Goal: Information Seeking & Learning: Learn about a topic

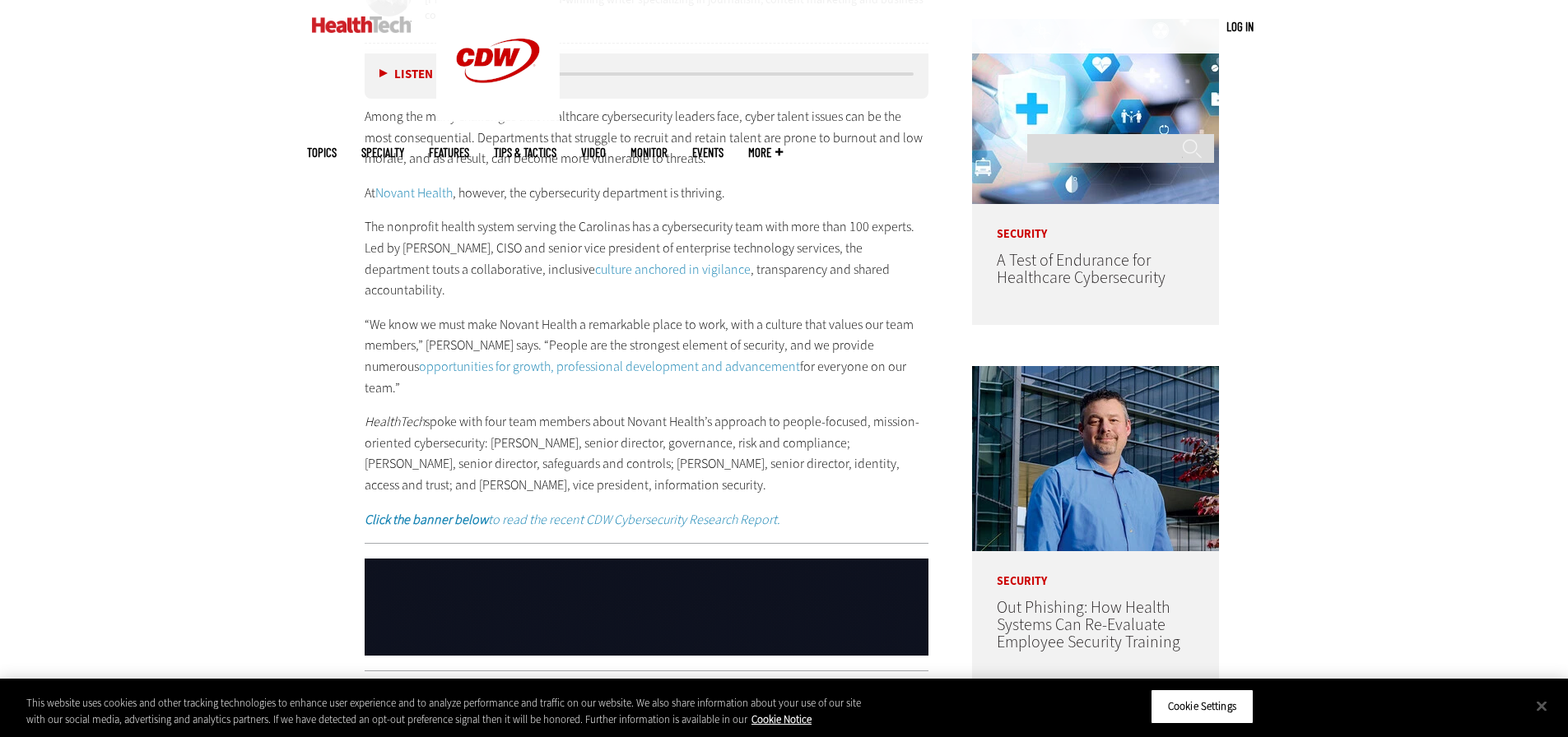
scroll to position [1070, 0]
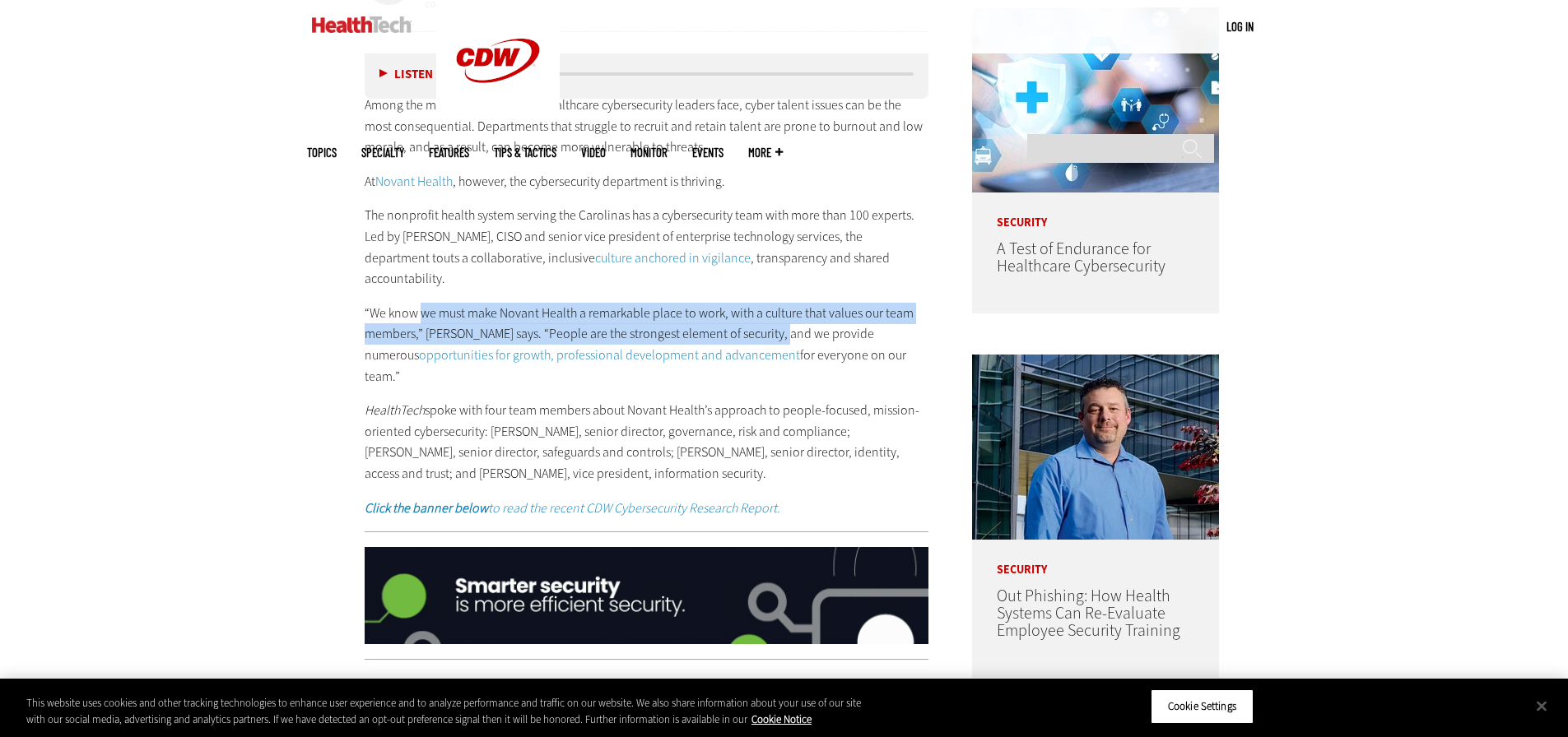
drag, startPoint x: 424, startPoint y: 291, endPoint x: 778, endPoint y: 313, distance: 354.7
click at [778, 313] on p "“We know we must make Novant Health a remarkable place to work, with a culture …" at bounding box center [646, 345] width 564 height 84
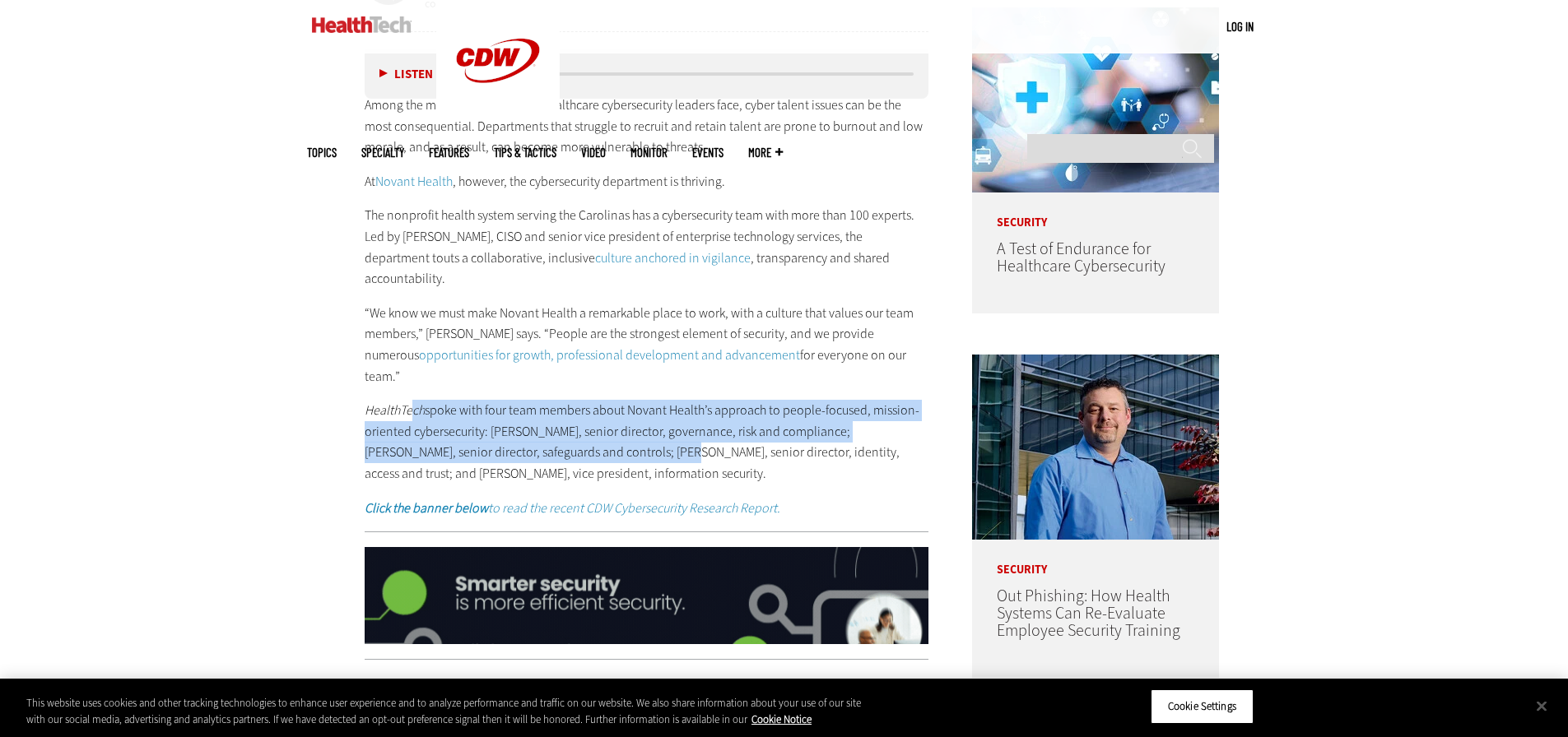
drag, startPoint x: 412, startPoint y: 371, endPoint x: 655, endPoint y: 415, distance: 247.0
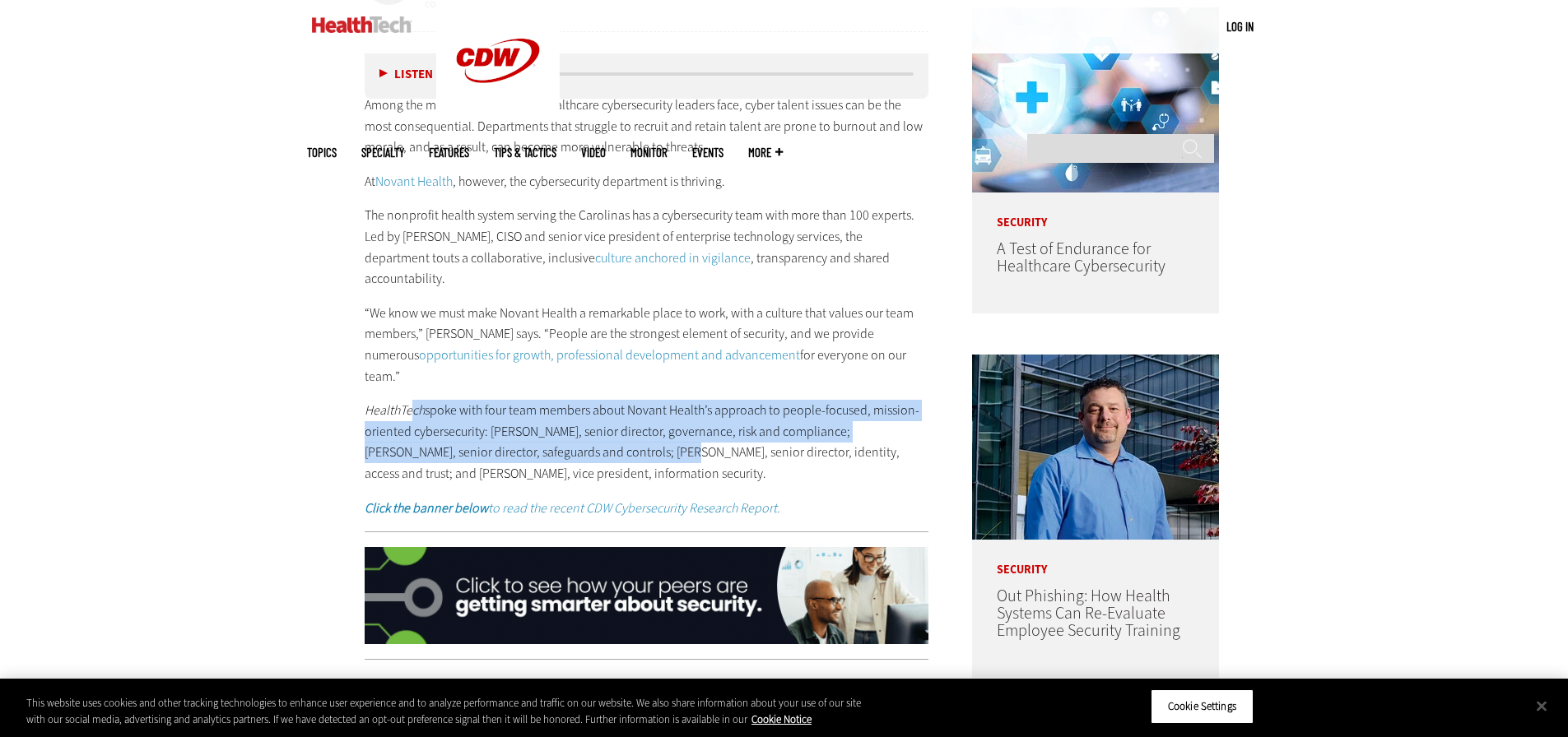
click at [655, 415] on p "HealthTech spoke with four team members about Novant Health’s approach to peopl…" at bounding box center [646, 442] width 564 height 84
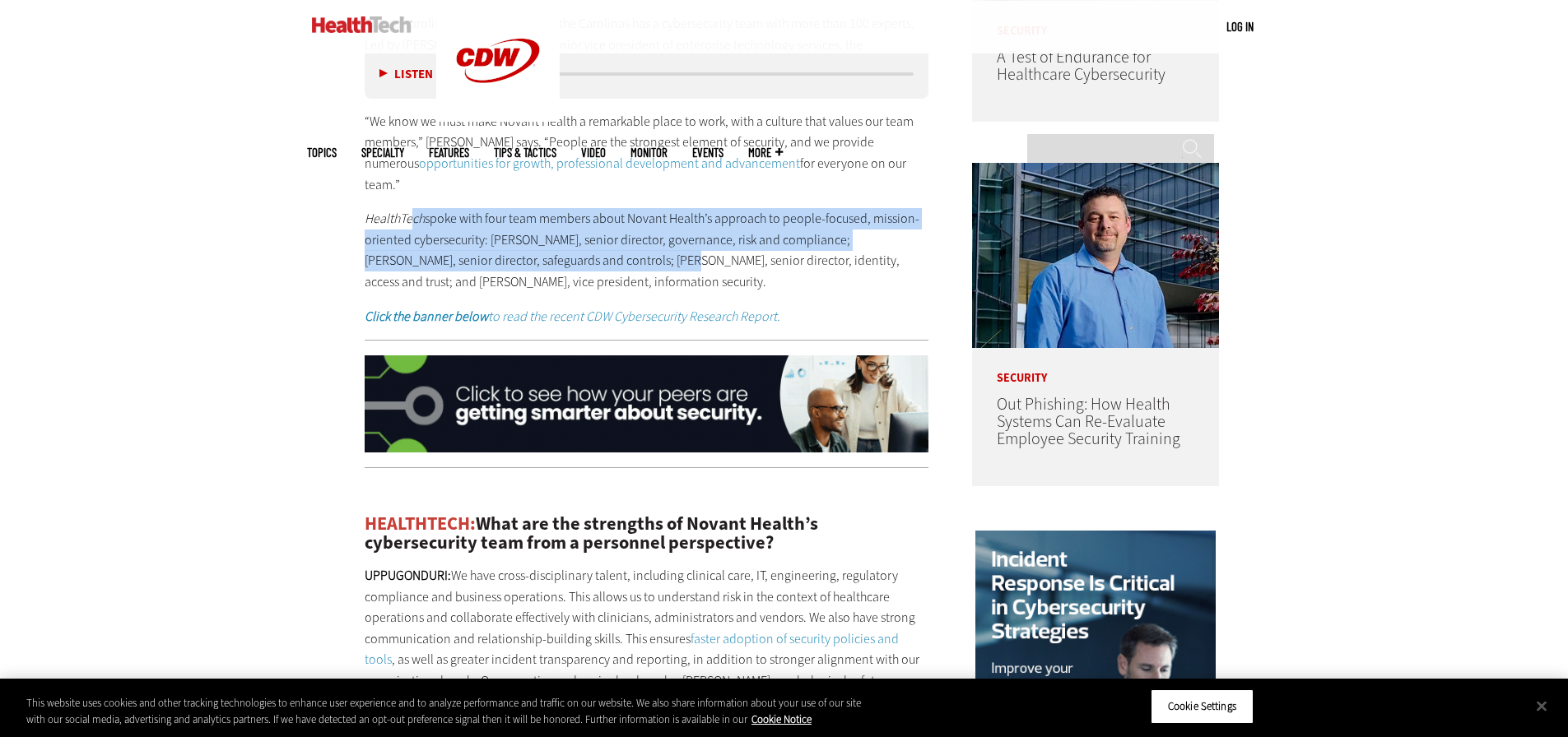
scroll to position [1234, 0]
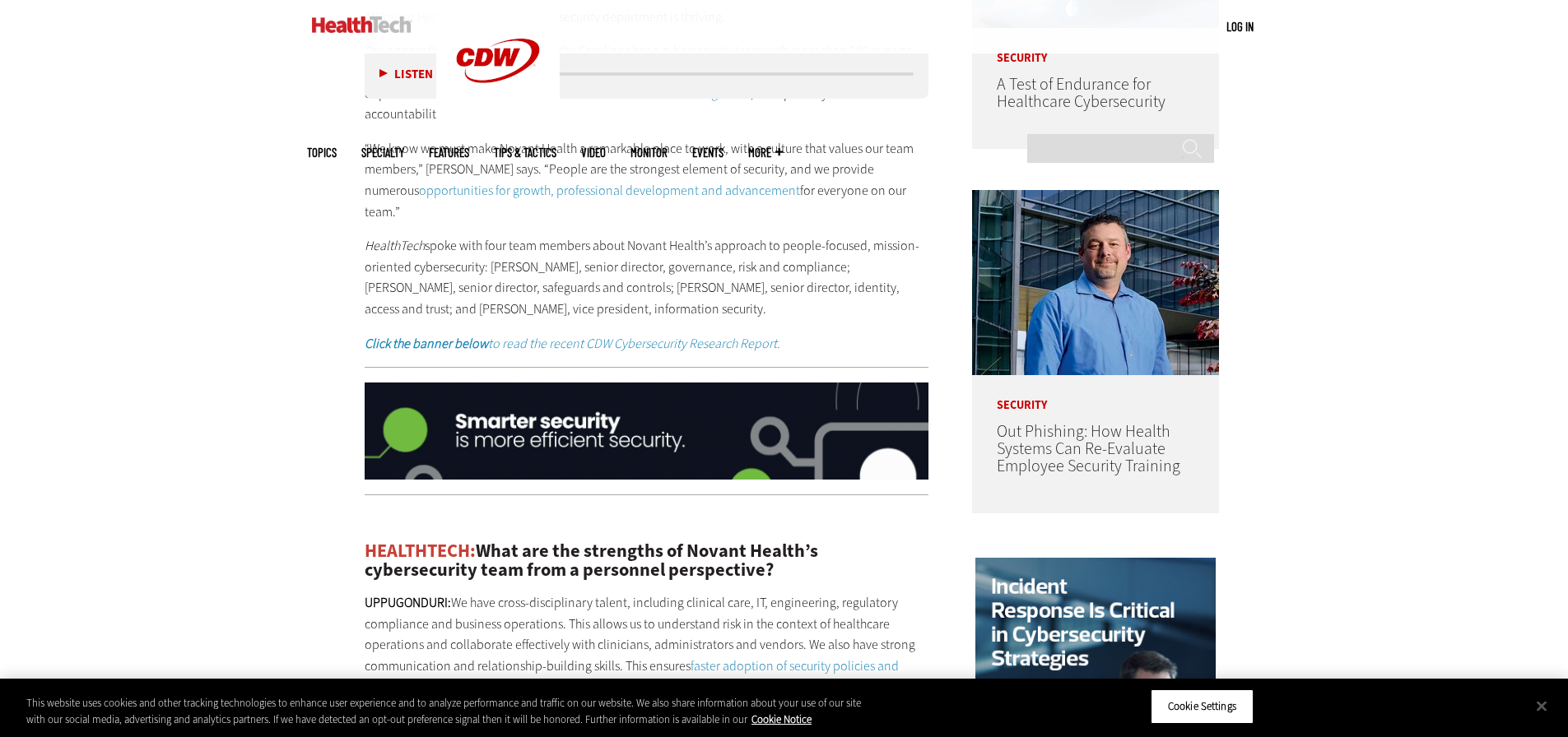
click at [446, 270] on p "HealthTech spoke with four team members about Novant Health’s approach to peopl…" at bounding box center [646, 277] width 564 height 84
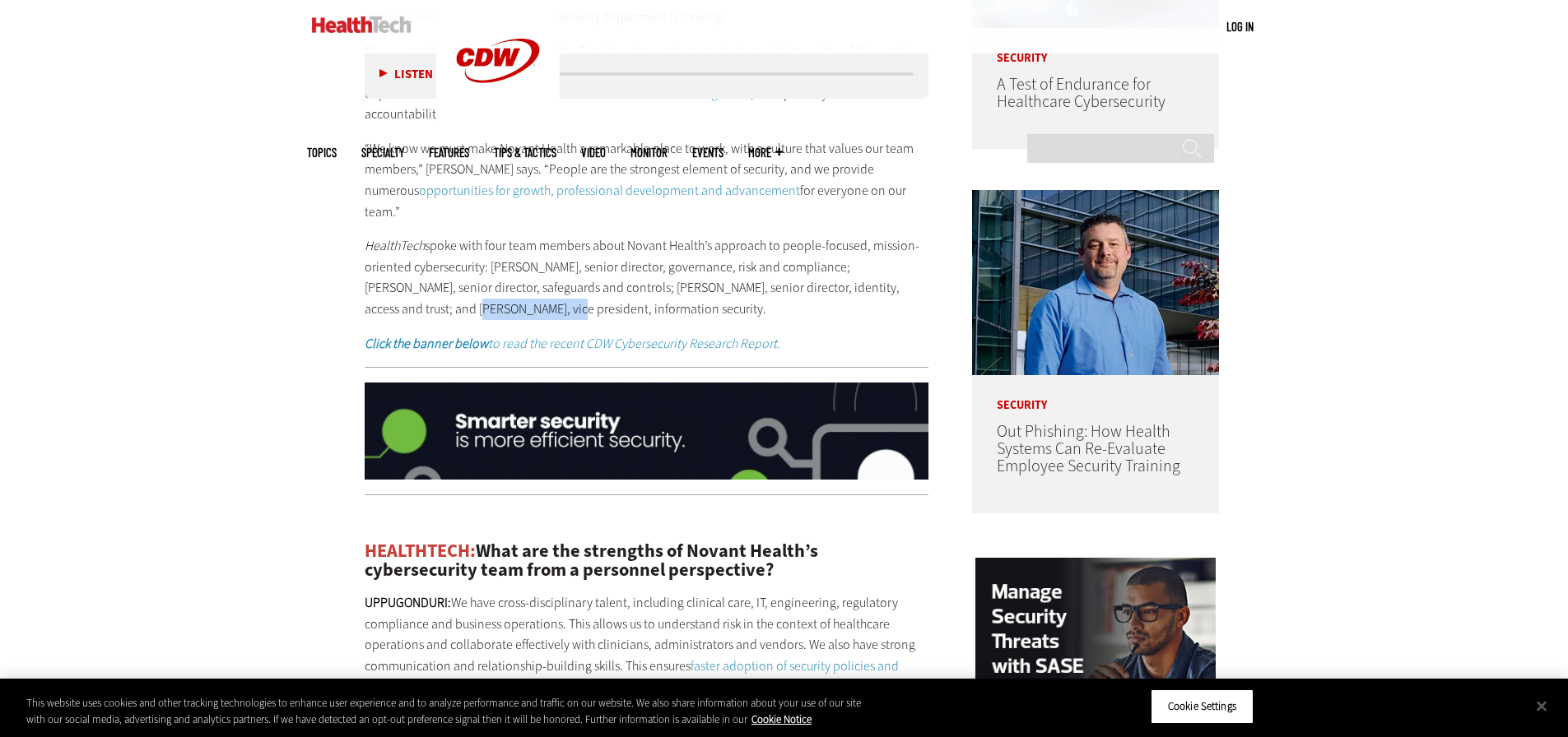
drag, startPoint x: 419, startPoint y: 265, endPoint x: 515, endPoint y: 265, distance: 96.0
click at [515, 265] on p "HealthTech spoke with four team members about Novant Health’s approach to peopl…" at bounding box center [646, 277] width 564 height 84
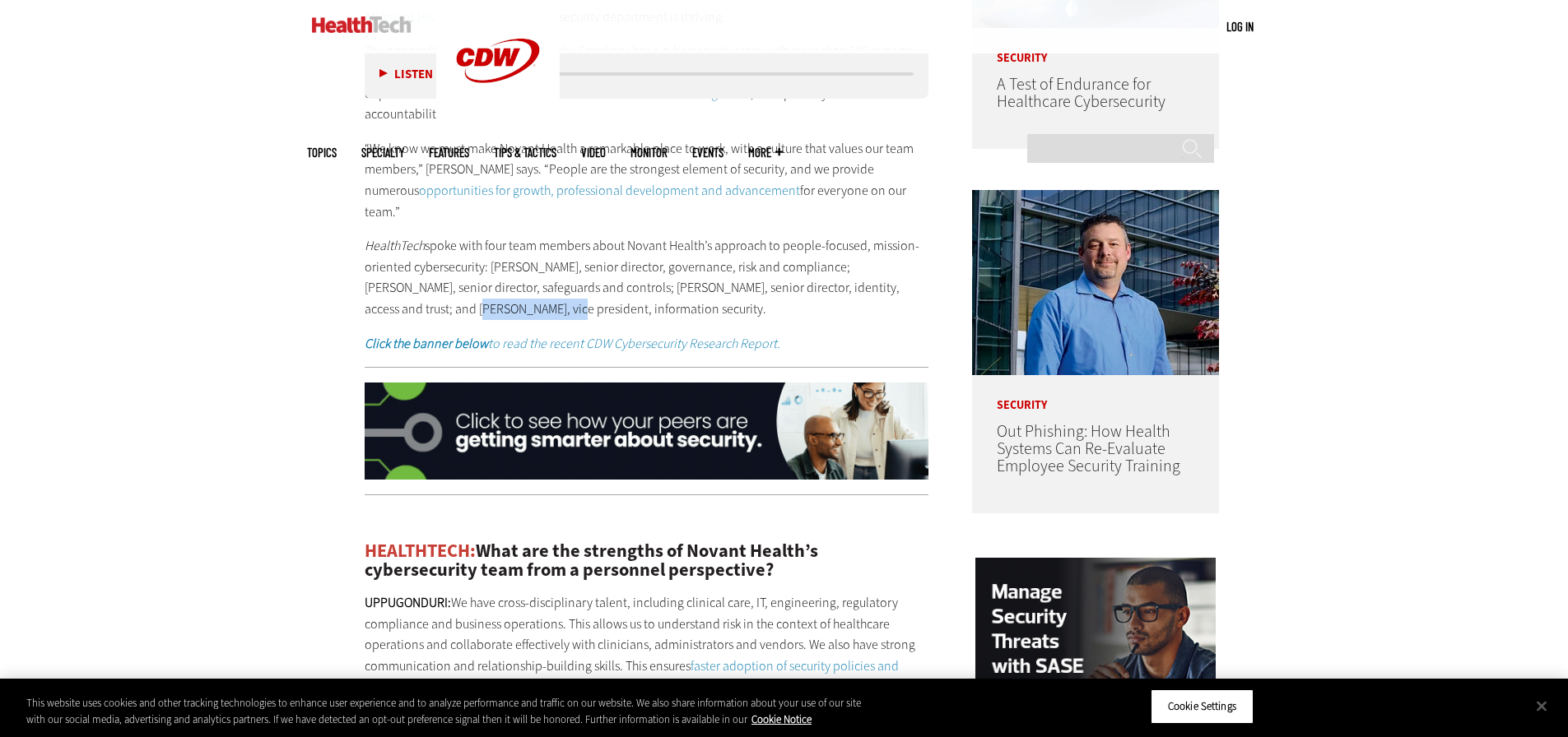
copy p "[PERSON_NAME]"
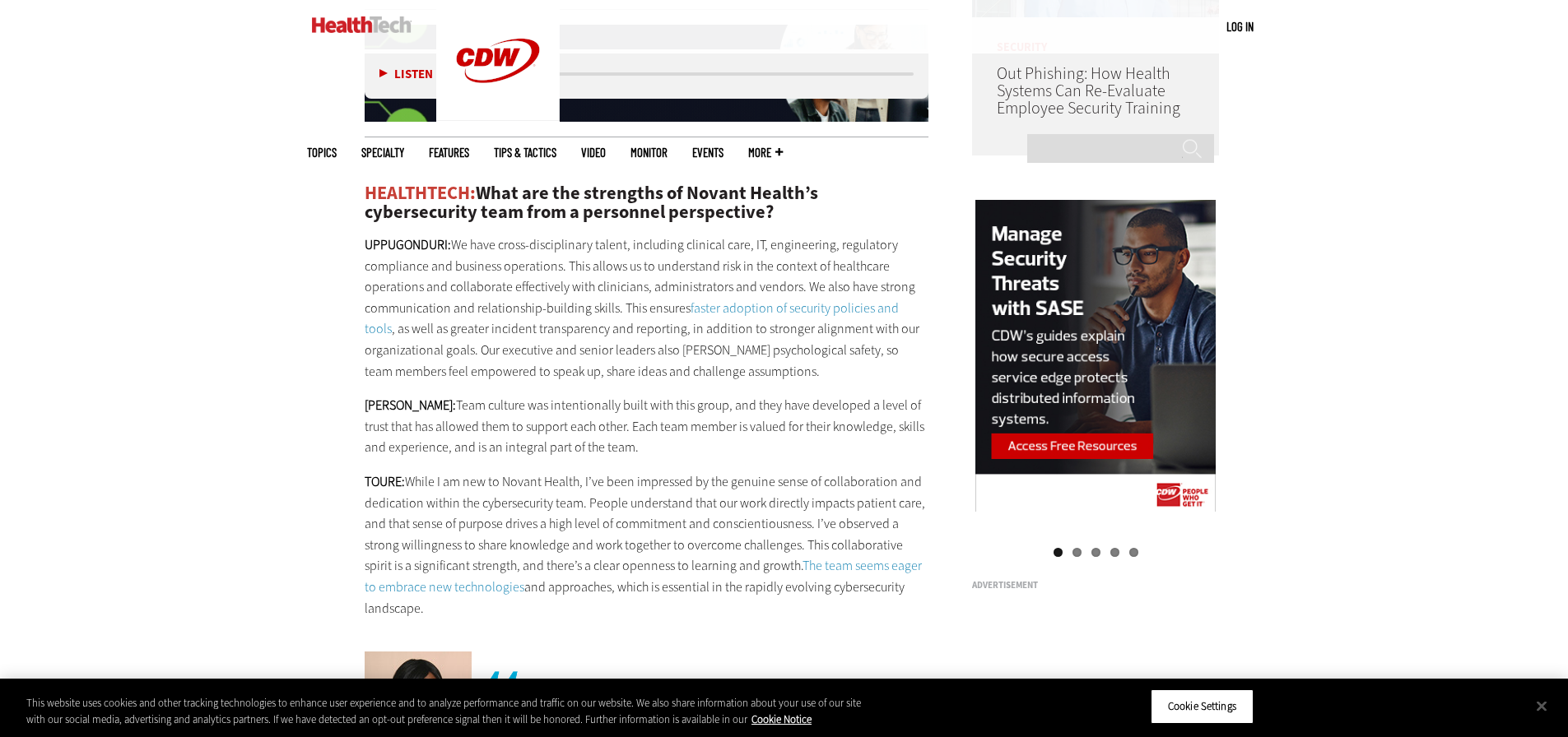
scroll to position [1563, 0]
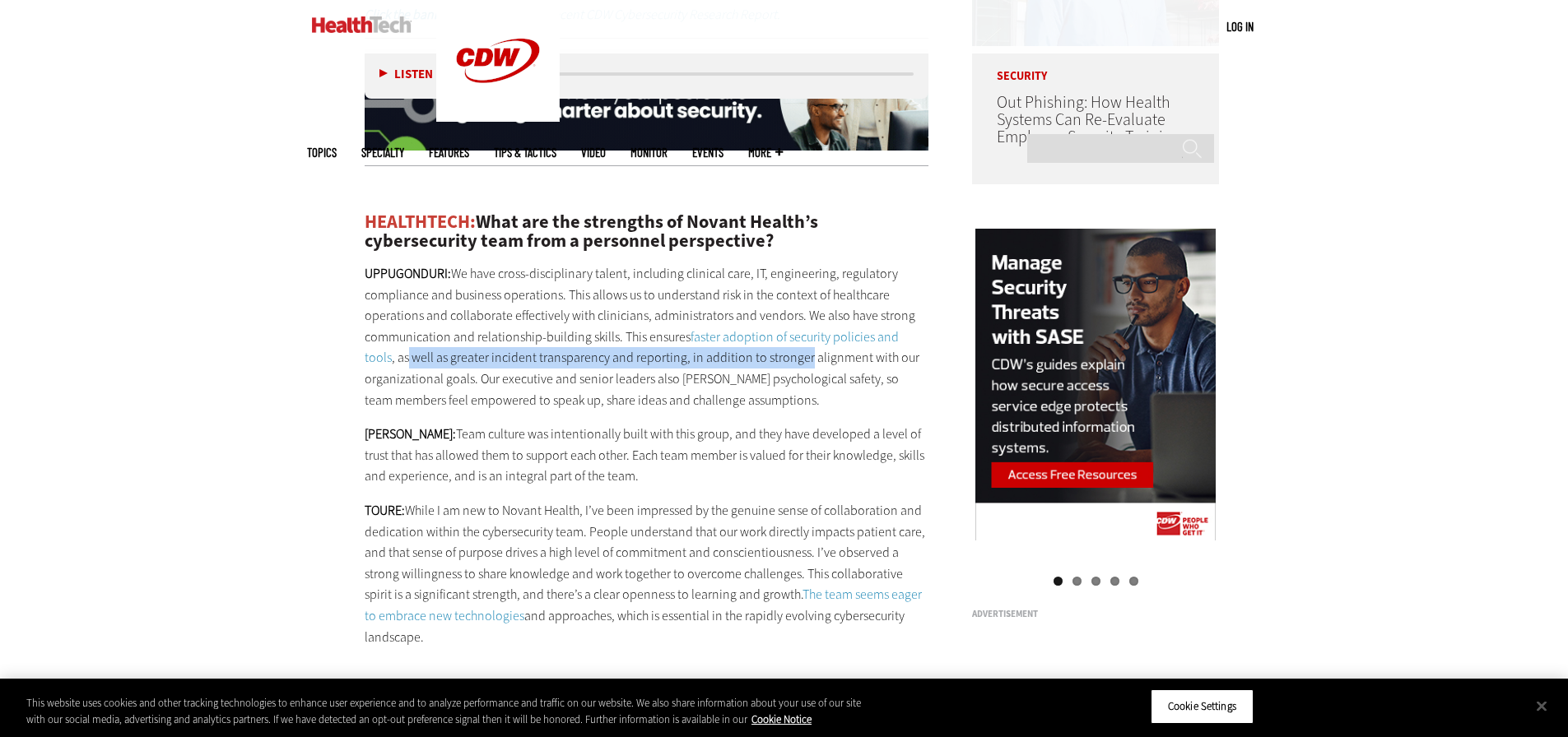
drag, startPoint x: 376, startPoint y: 314, endPoint x: 770, endPoint y: 320, distance: 394.0
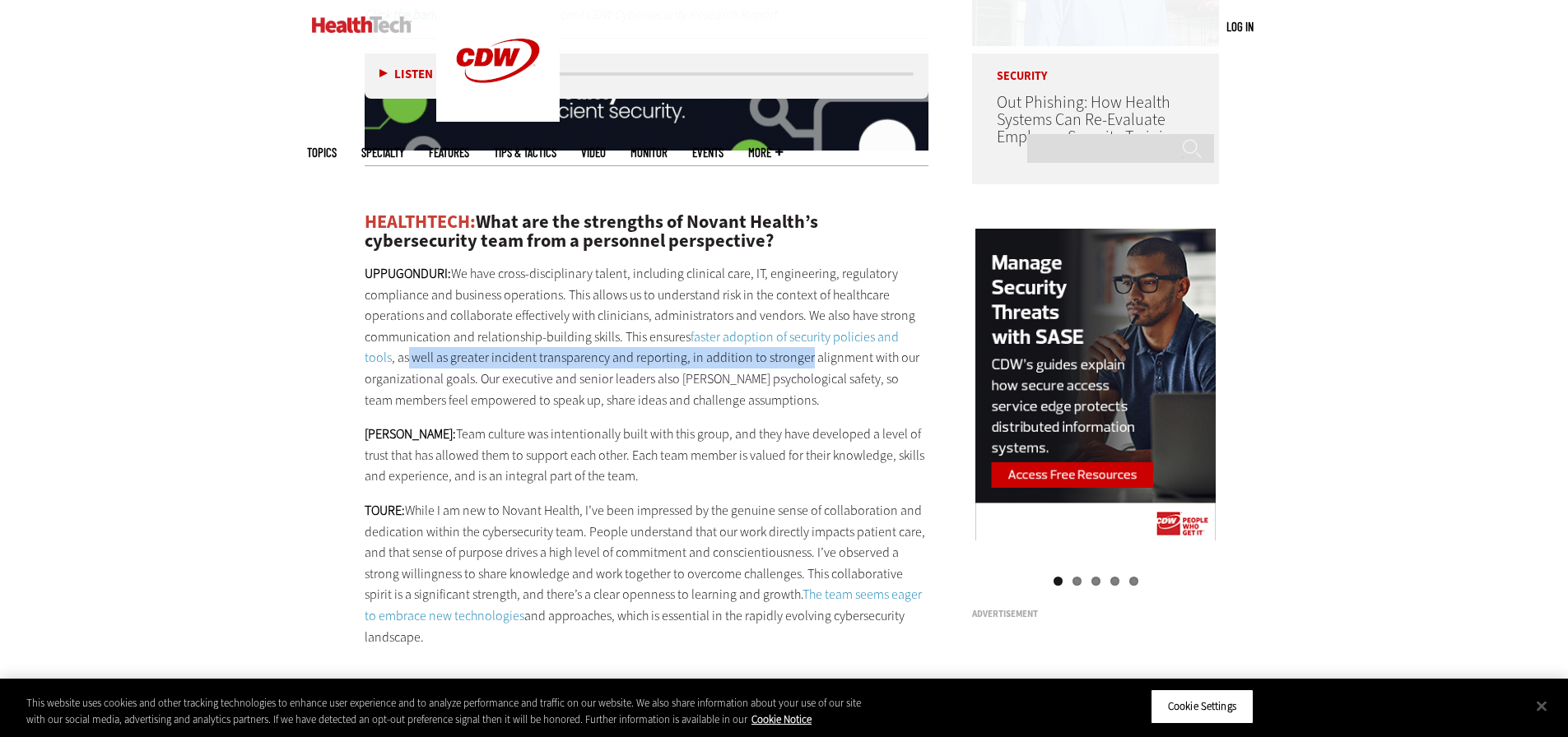
click at [770, 320] on p "UPPUGONDURI: We have cross-disciplinary talent, including clinical care, IT, en…" at bounding box center [646, 337] width 564 height 147
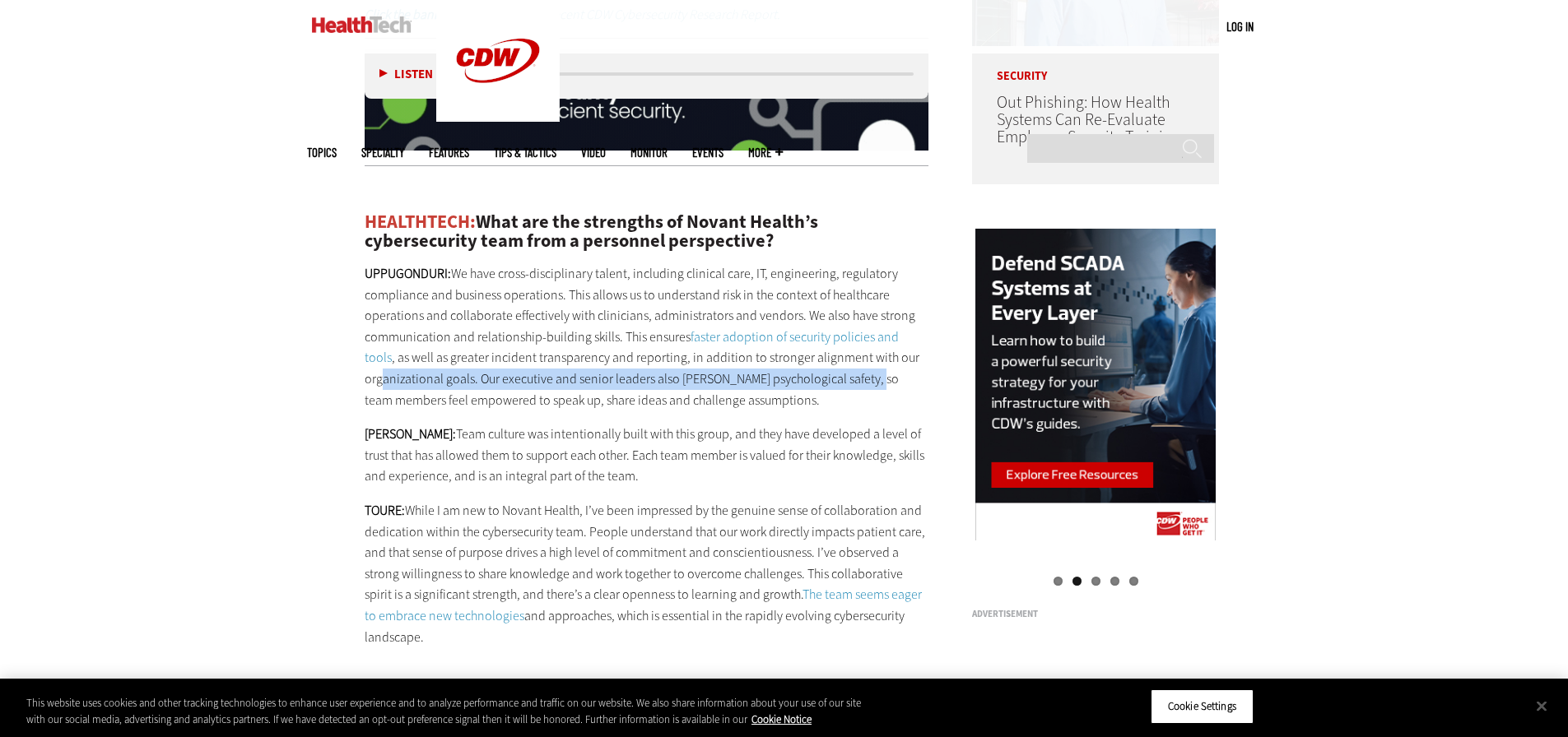
drag, startPoint x: 382, startPoint y: 333, endPoint x: 858, endPoint y: 339, distance: 476.0
click at [858, 339] on p "UPPUGONDURI: We have cross-disciplinary talent, including clinical care, IT, en…" at bounding box center [646, 337] width 564 height 147
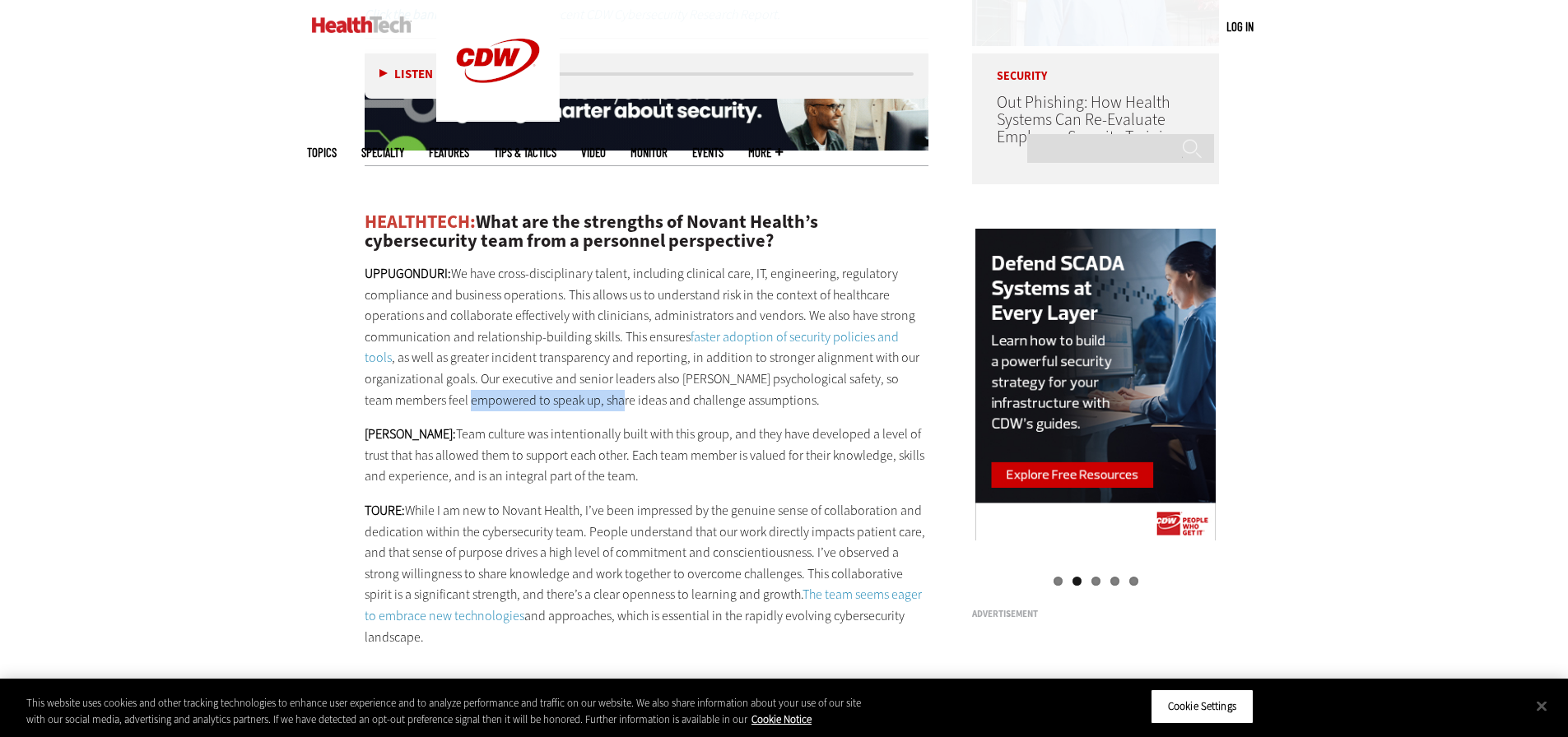
drag, startPoint x: 436, startPoint y: 356, endPoint x: 574, endPoint y: 358, distance: 138.0
click at [574, 358] on p "UPPUGONDURI: We have cross-disciplinary talent, including clinical care, IT, en…" at bounding box center [646, 337] width 564 height 147
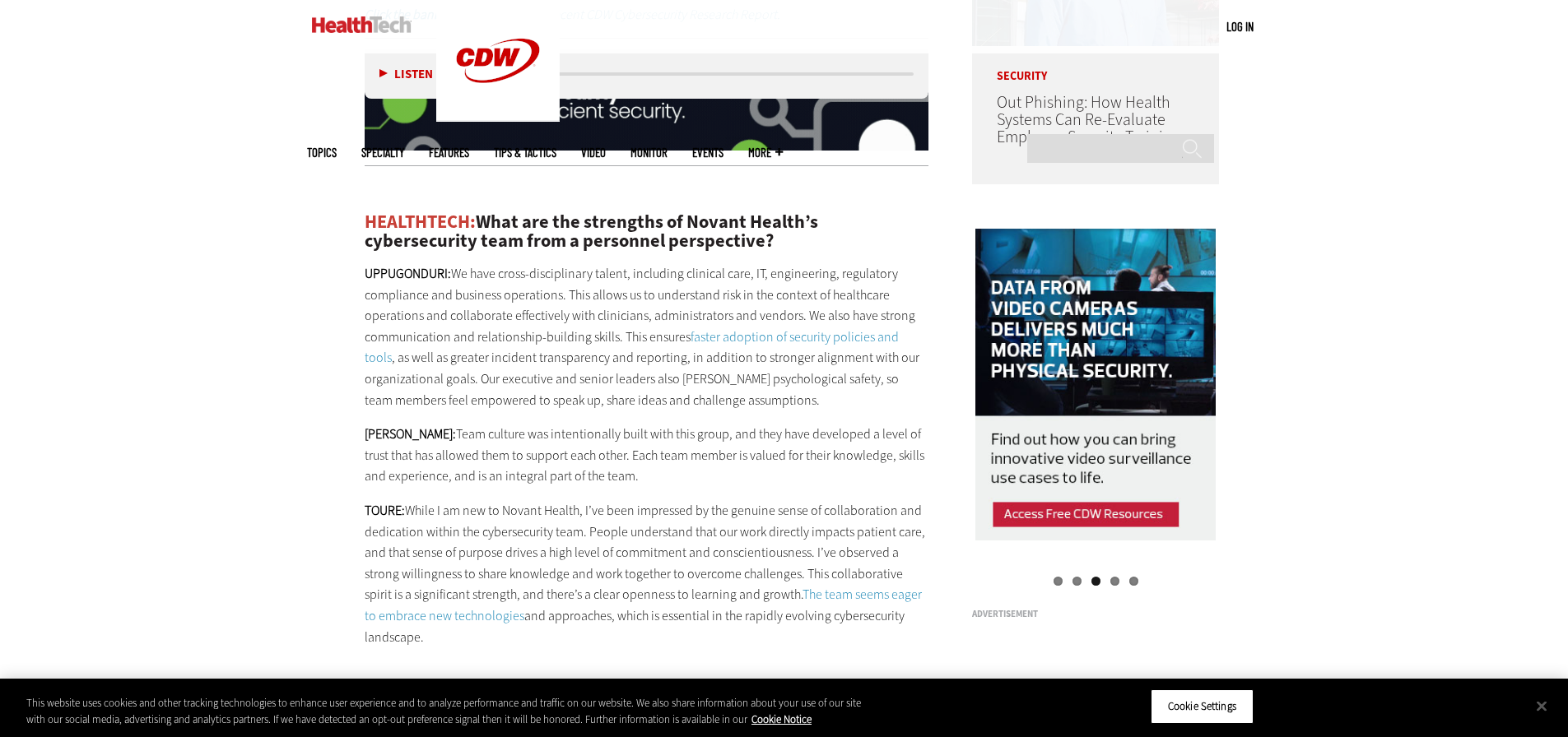
click at [650, 360] on p "UPPUGONDURI: We have cross-disciplinary talent, including clinical care, IT, en…" at bounding box center [646, 337] width 564 height 147
drag, startPoint x: 480, startPoint y: 390, endPoint x: 755, endPoint y: 395, distance: 275.0
click at [755, 424] on p "[PERSON_NAME]: Team culture was intentionally built with this group, and they h…" at bounding box center [646, 455] width 564 height 63
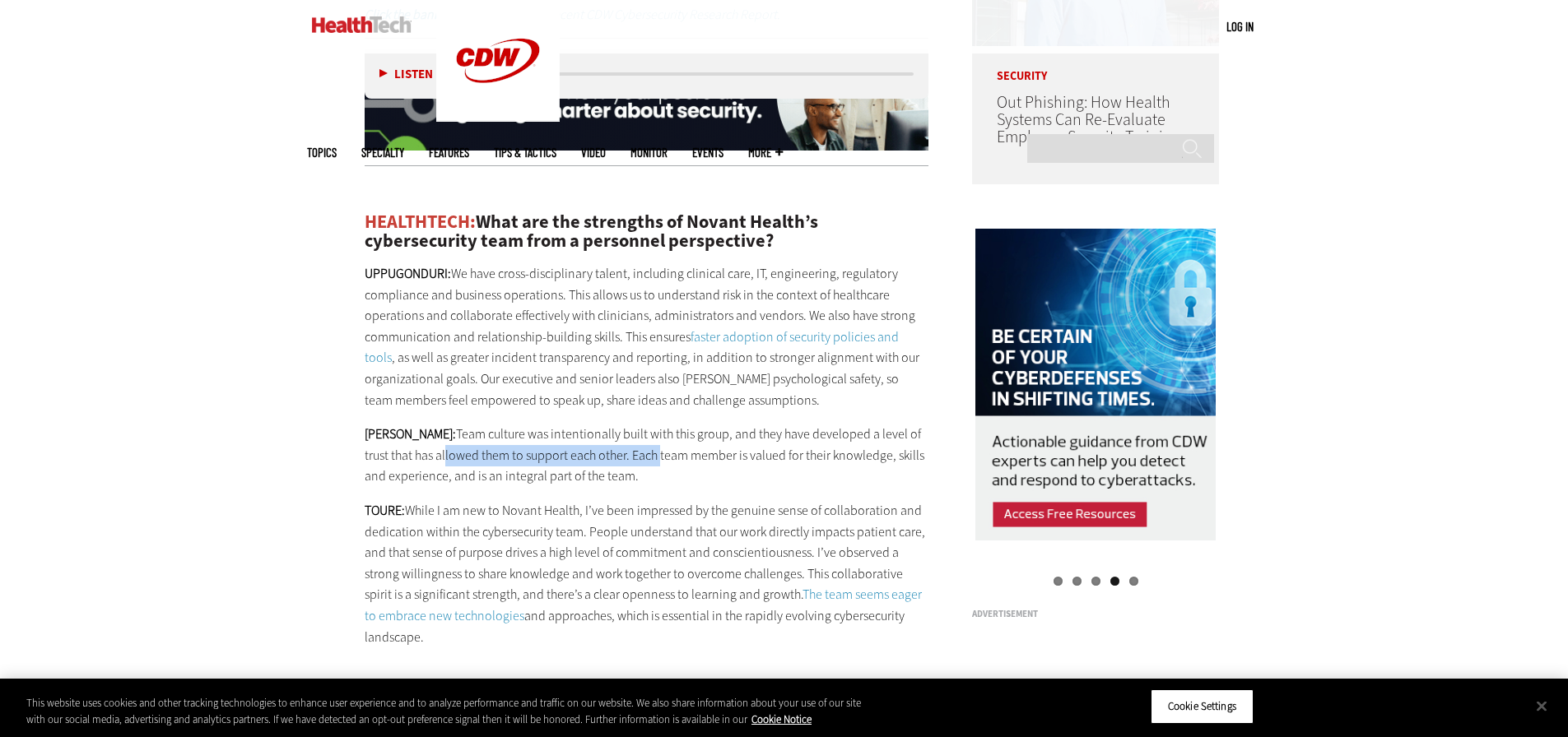
drag, startPoint x: 393, startPoint y: 413, endPoint x: 607, endPoint y: 407, distance: 214.1
click at [607, 424] on p "[PERSON_NAME]: Team culture was intentionally built with this group, and they h…" at bounding box center [646, 455] width 564 height 63
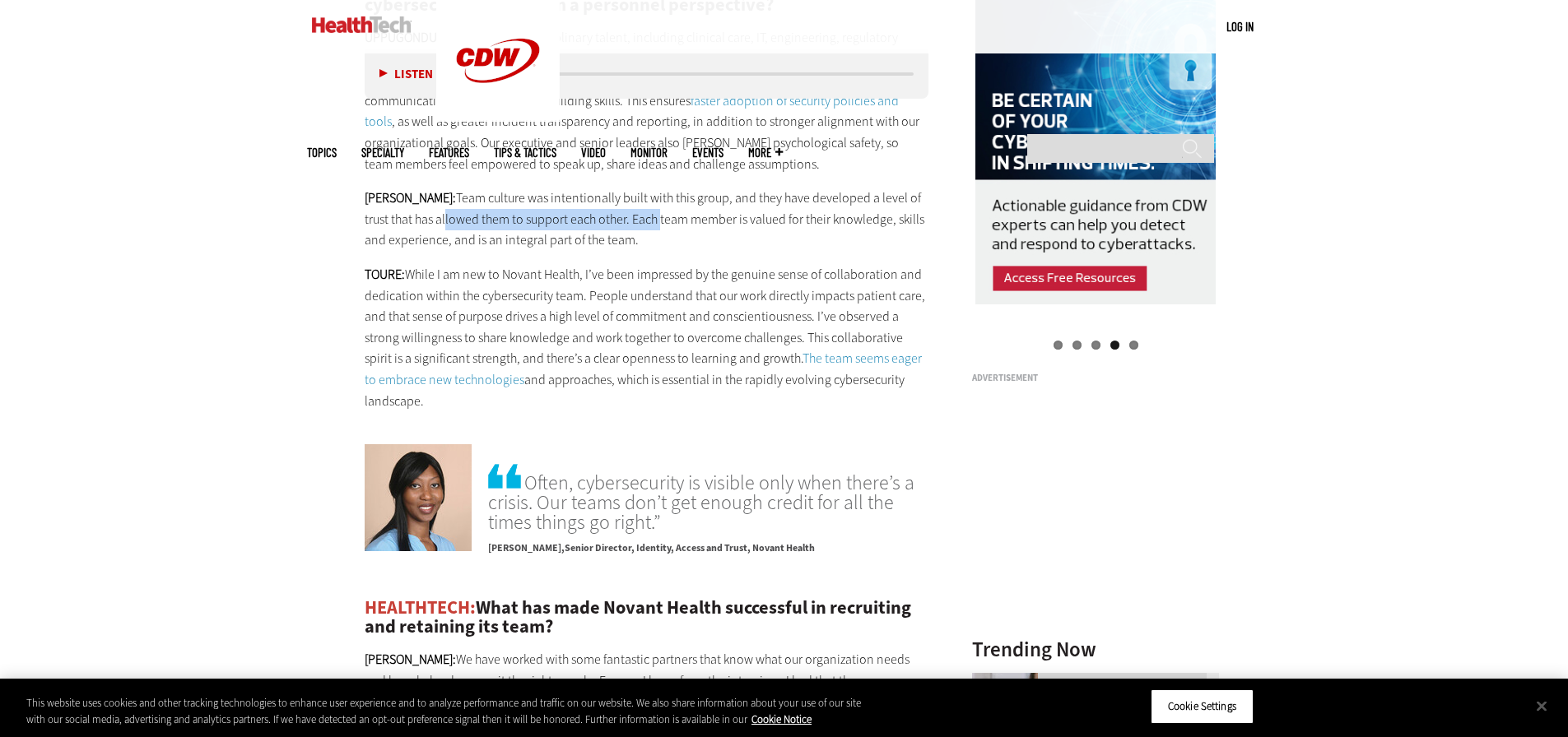
scroll to position [1728, 0]
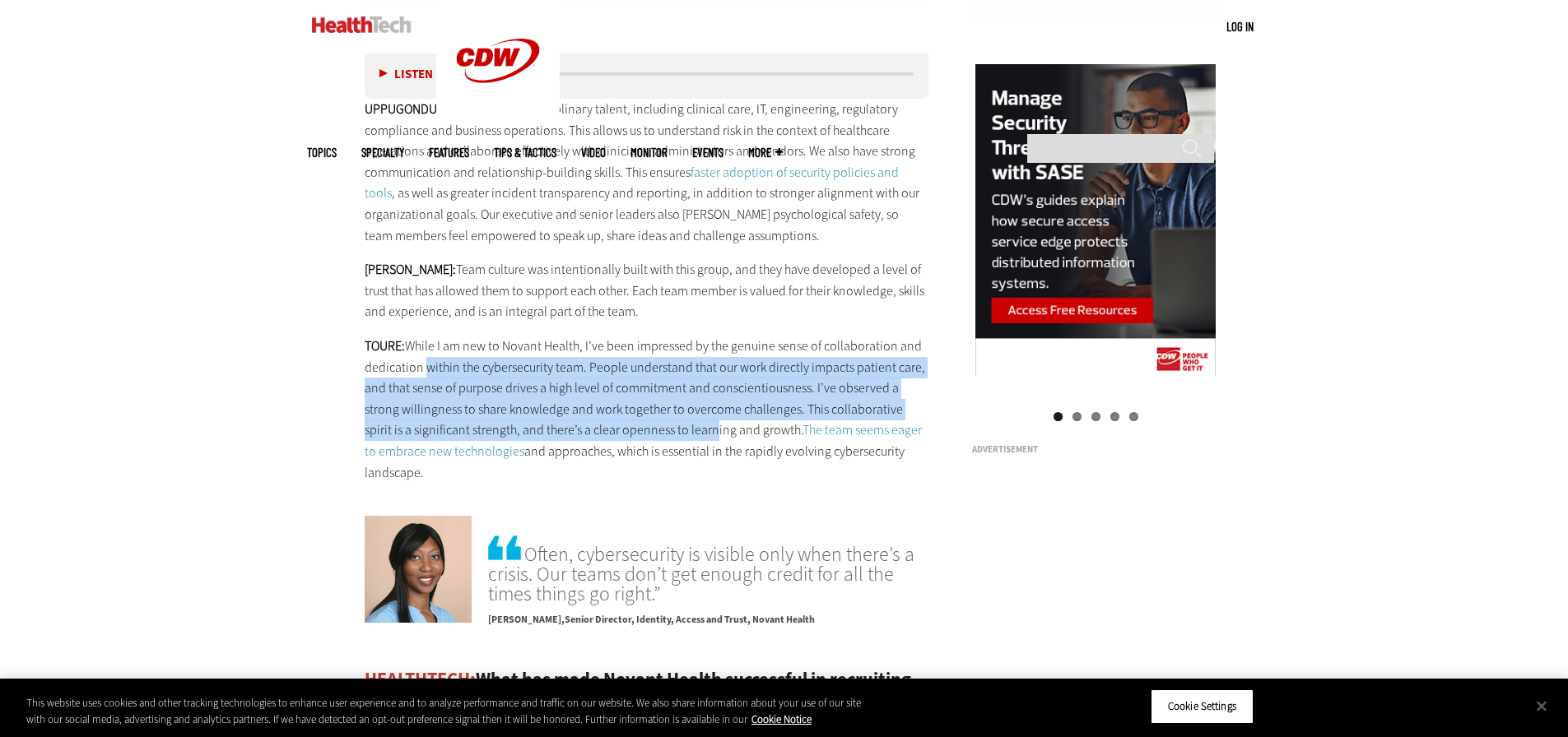
drag, startPoint x: 419, startPoint y: 332, endPoint x: 678, endPoint y: 386, distance: 264.6
click at [678, 386] on p "TOURE: While I am new to Novant Health, I’ve been impressed by the genuine sens…" at bounding box center [646, 410] width 564 height 147
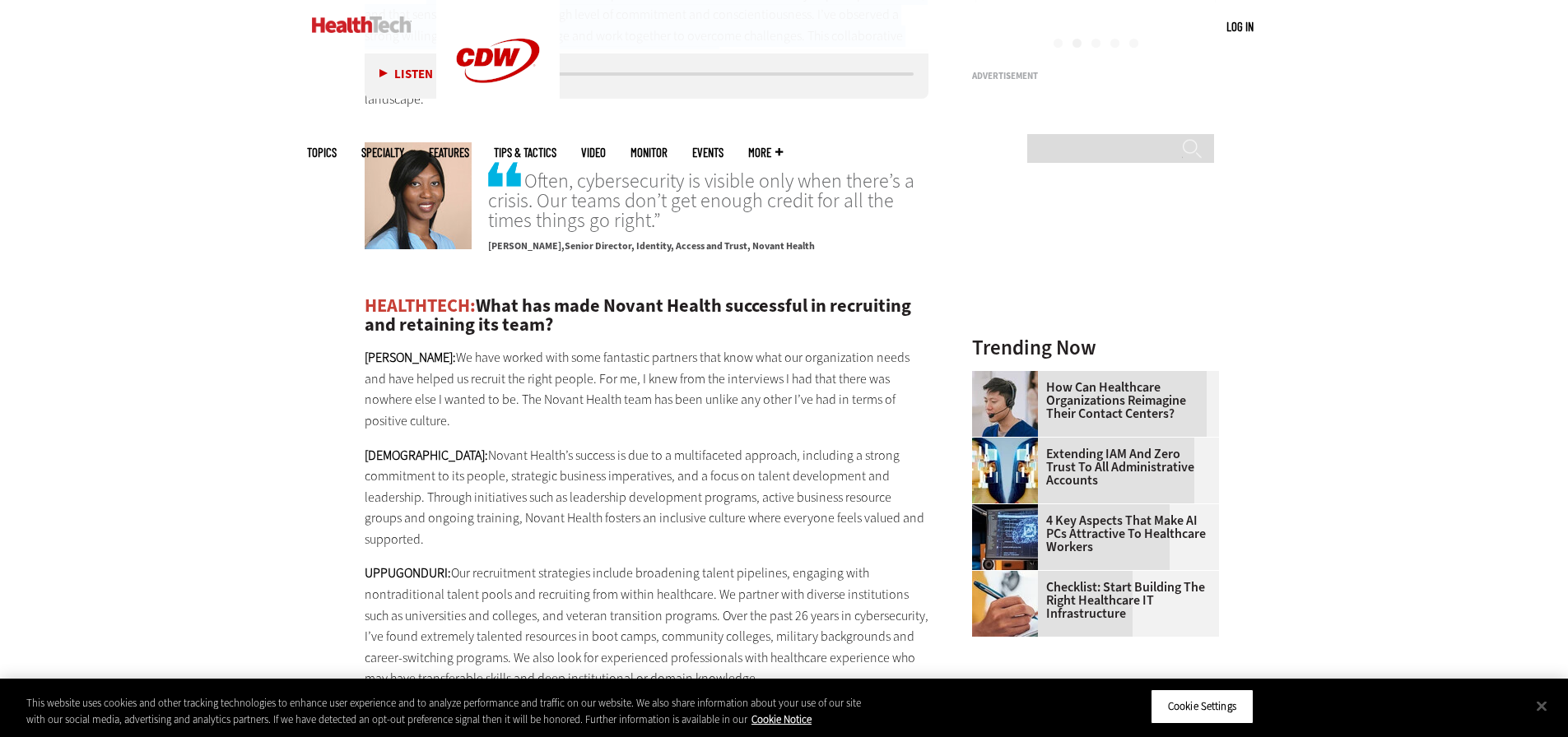
scroll to position [2139, 0]
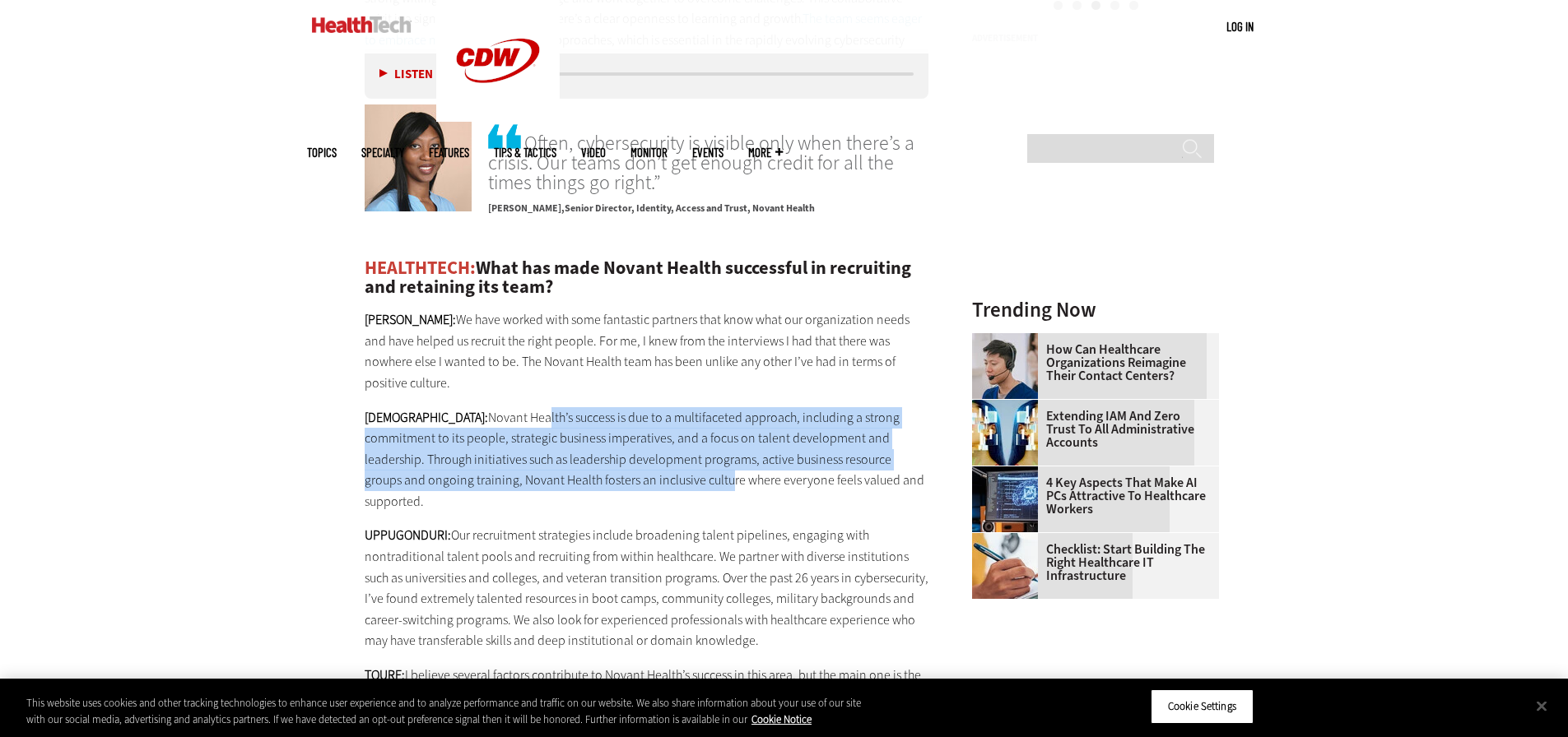
drag, startPoint x: 495, startPoint y: 346, endPoint x: 607, endPoint y: 419, distance: 133.7
click at [613, 415] on p "[PERSON_NAME]: Novant Health’s success is due to a multifaceted approach, inclu…" at bounding box center [646, 460] width 564 height 105
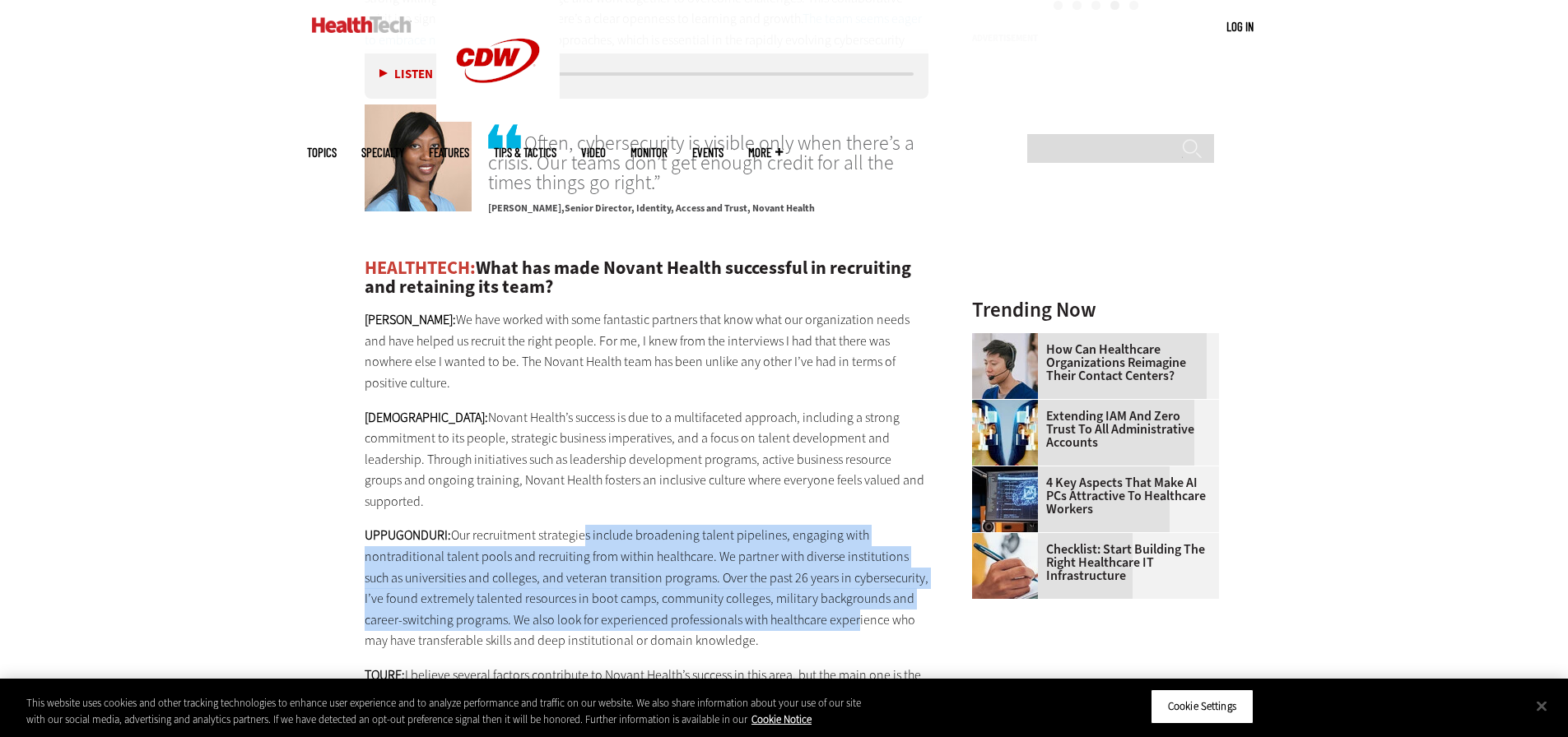
drag, startPoint x: 581, startPoint y: 445, endPoint x: 810, endPoint y: 536, distance: 246.4
click at [810, 536] on p "UPPUGONDURI: Our recruitment strategies include broadening talent pipelines, en…" at bounding box center [646, 588] width 564 height 126
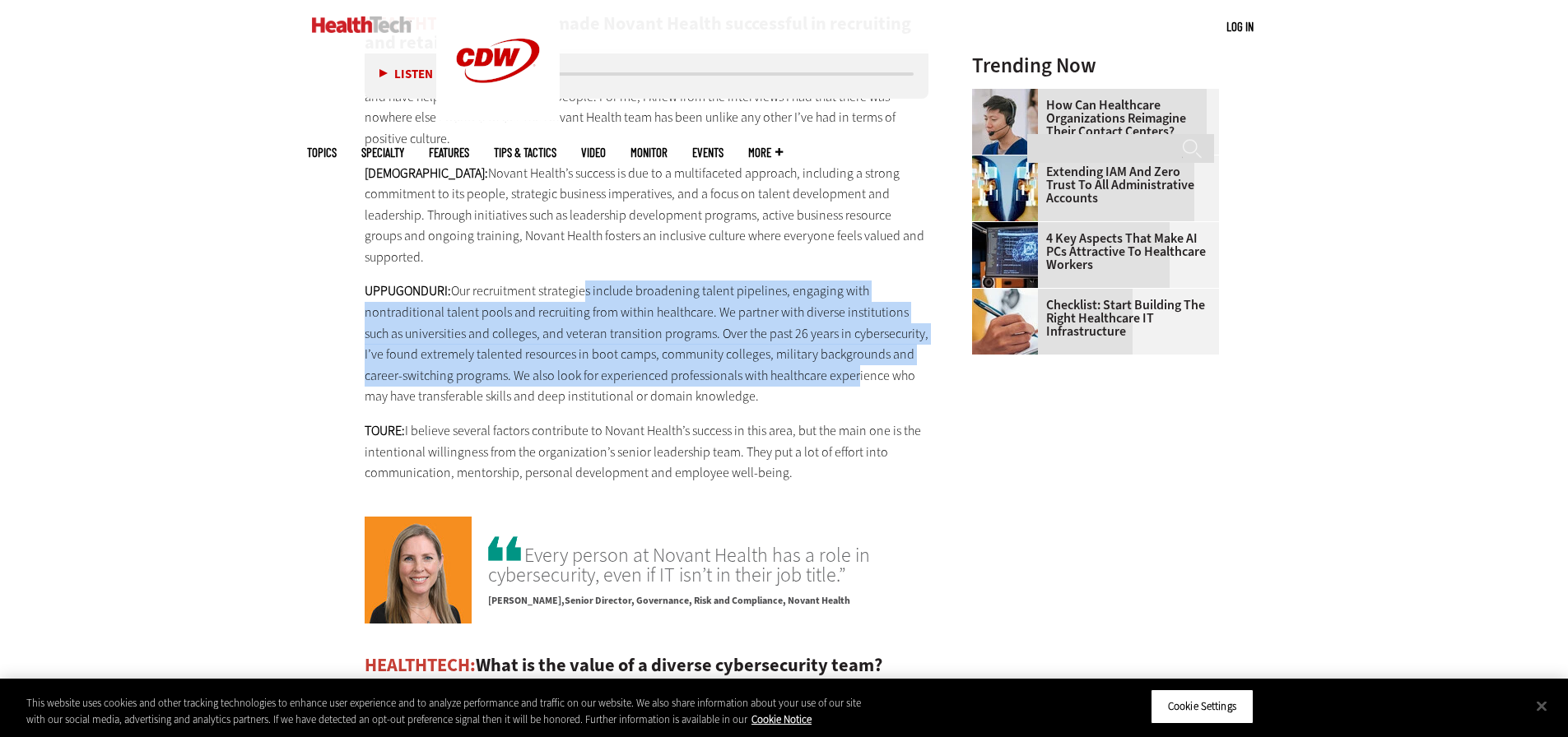
scroll to position [2386, 0]
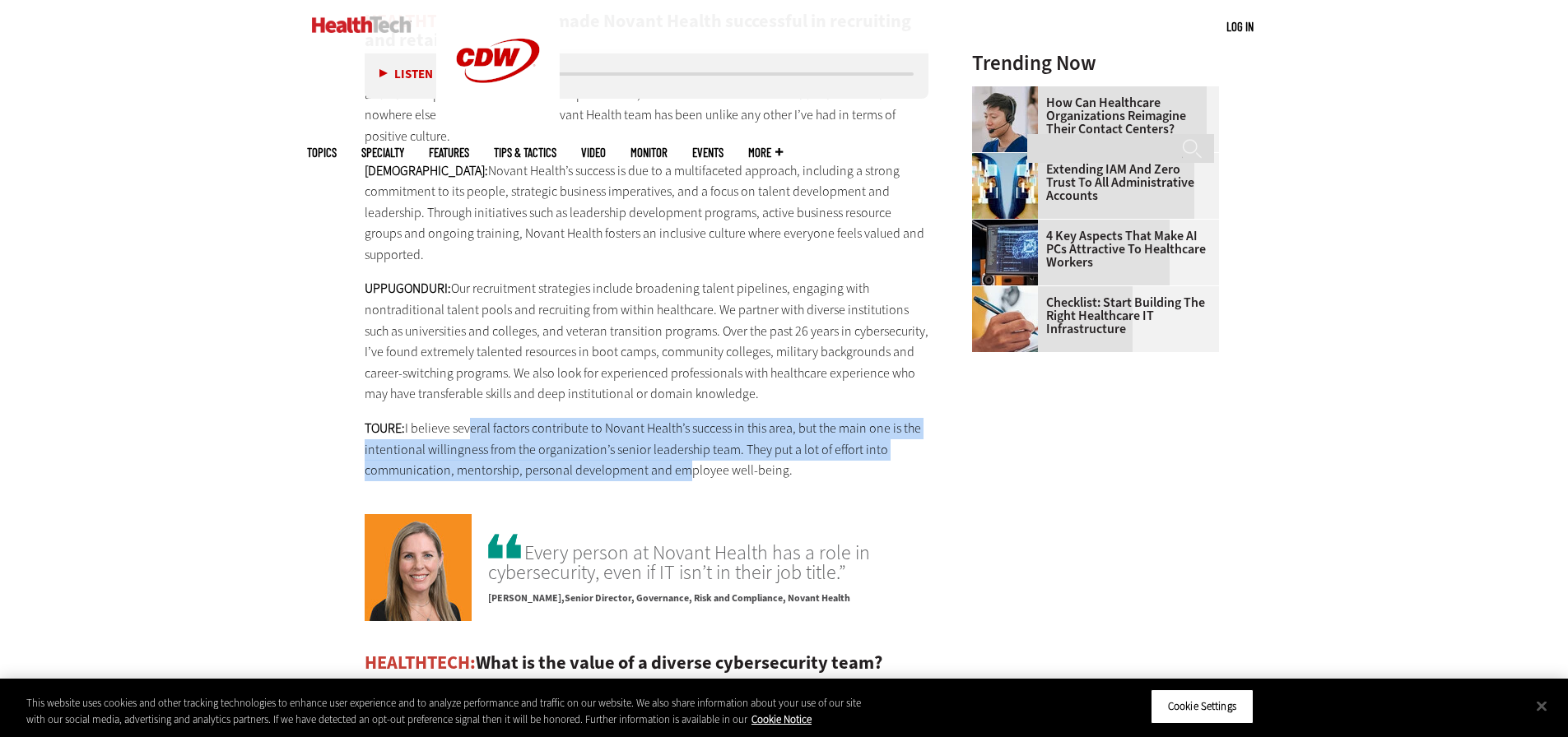
drag, startPoint x: 466, startPoint y: 347, endPoint x: 678, endPoint y: 383, distance: 215.0
click at [678, 418] on p "TOURE: I believe several factors contribute to Novant Health’s success in this …" at bounding box center [646, 449] width 564 height 63
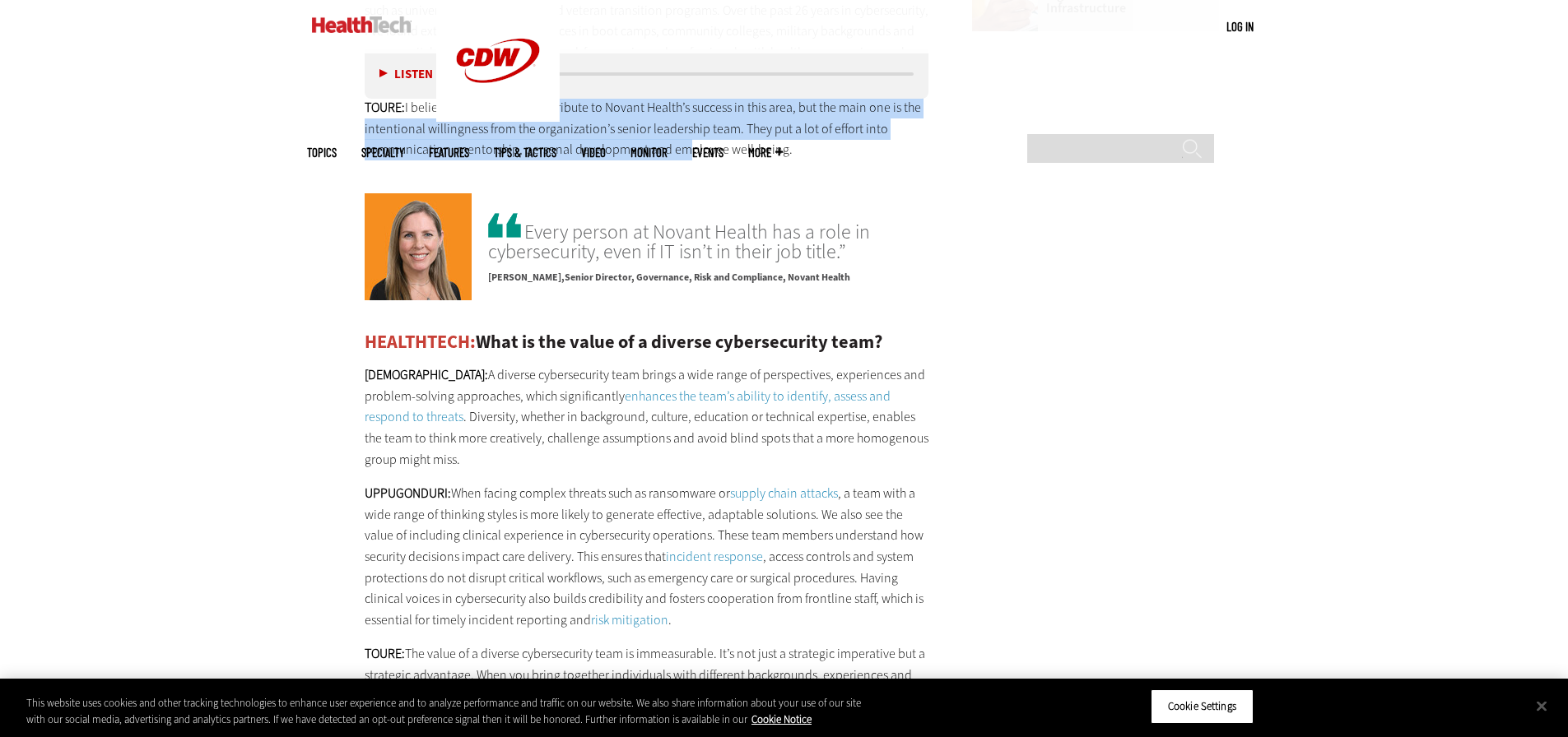
scroll to position [2715, 0]
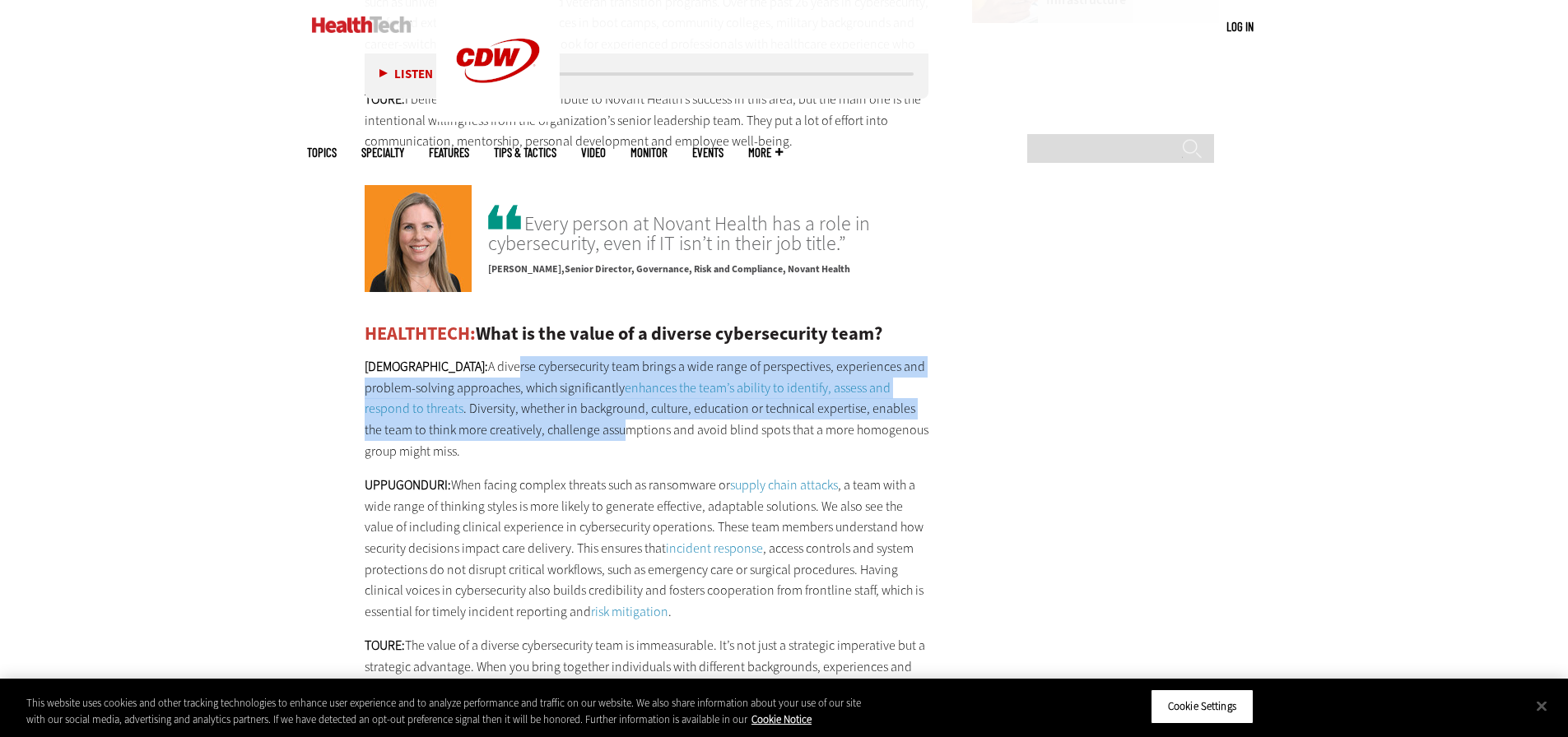
drag, startPoint x: 460, startPoint y: 281, endPoint x: 561, endPoint y: 354, distance: 124.6
click at [562, 356] on p "[PERSON_NAME]: A diverse cybersecurity team brings a wide range of perspectives…" at bounding box center [646, 409] width 564 height 105
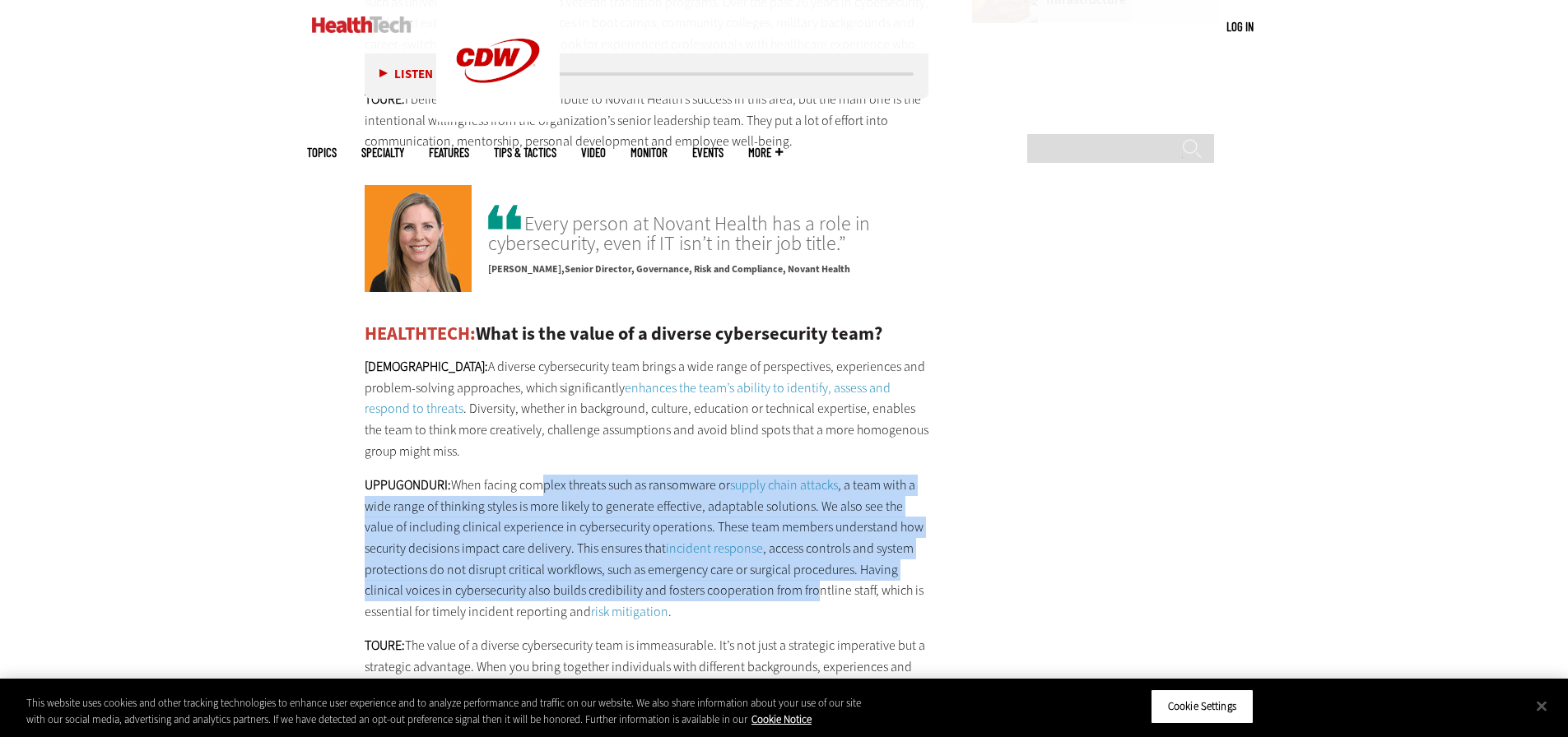
drag, startPoint x: 533, startPoint y: 401, endPoint x: 813, endPoint y: 508, distance: 299.7
click at [813, 508] on p "UPPUGONDURI: When facing complex threats such as ransomware or supply chain att…" at bounding box center [646, 548] width 564 height 147
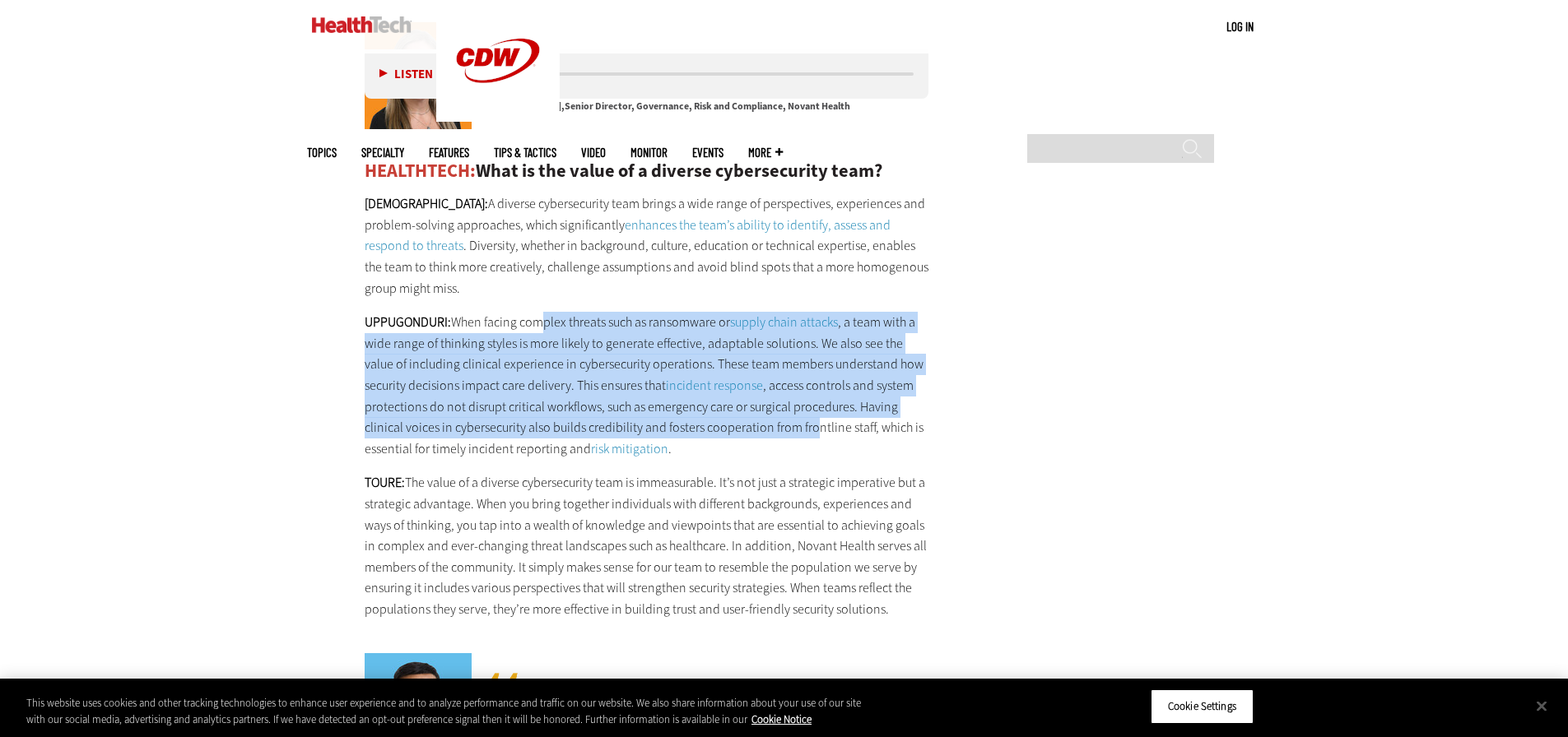
scroll to position [2880, 0]
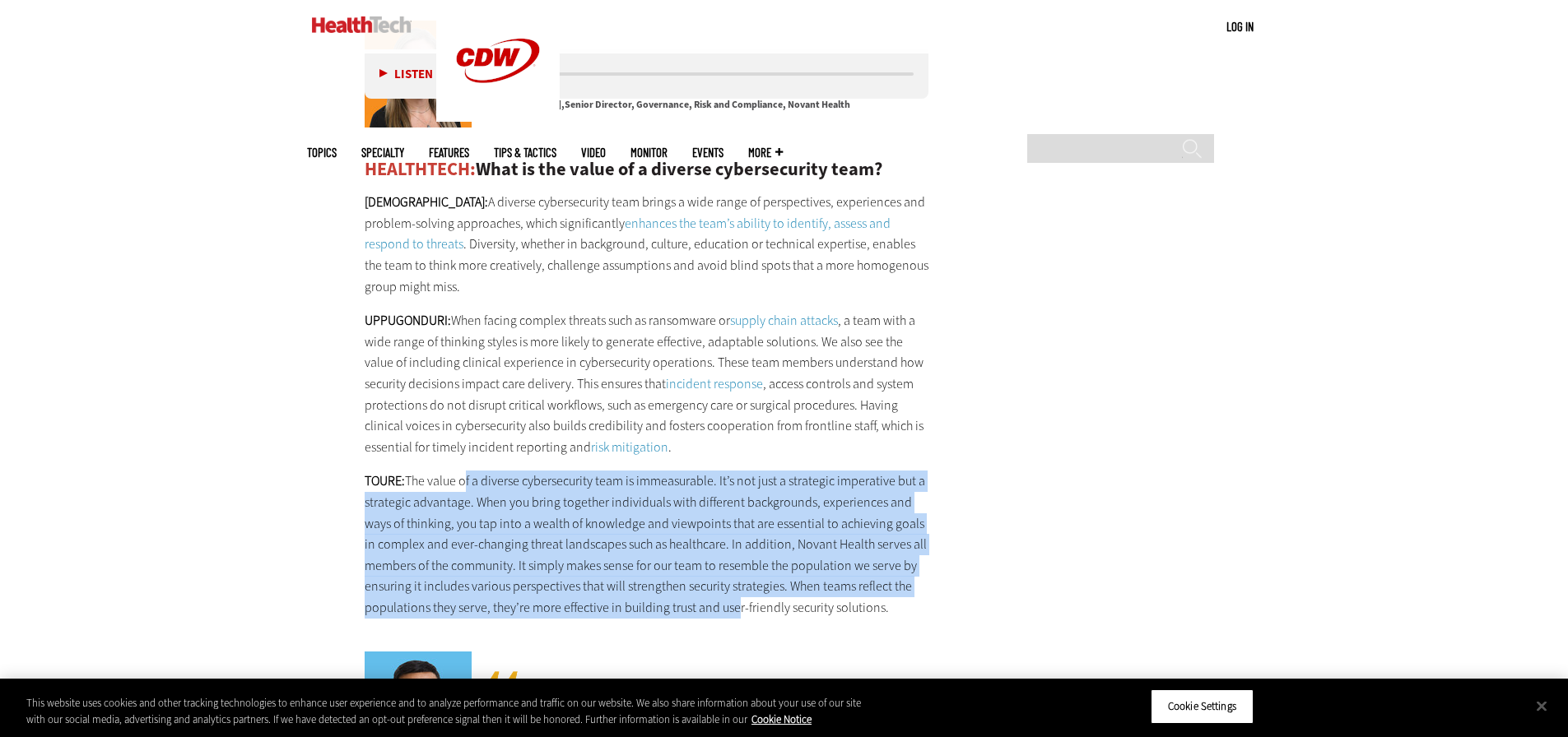
drag, startPoint x: 463, startPoint y: 394, endPoint x: 729, endPoint y: 522, distance: 295.2
click at [729, 522] on p "TOURE: The value of a diverse cybersecurity team is immeasurable. It’s not just…" at bounding box center [646, 544] width 564 height 147
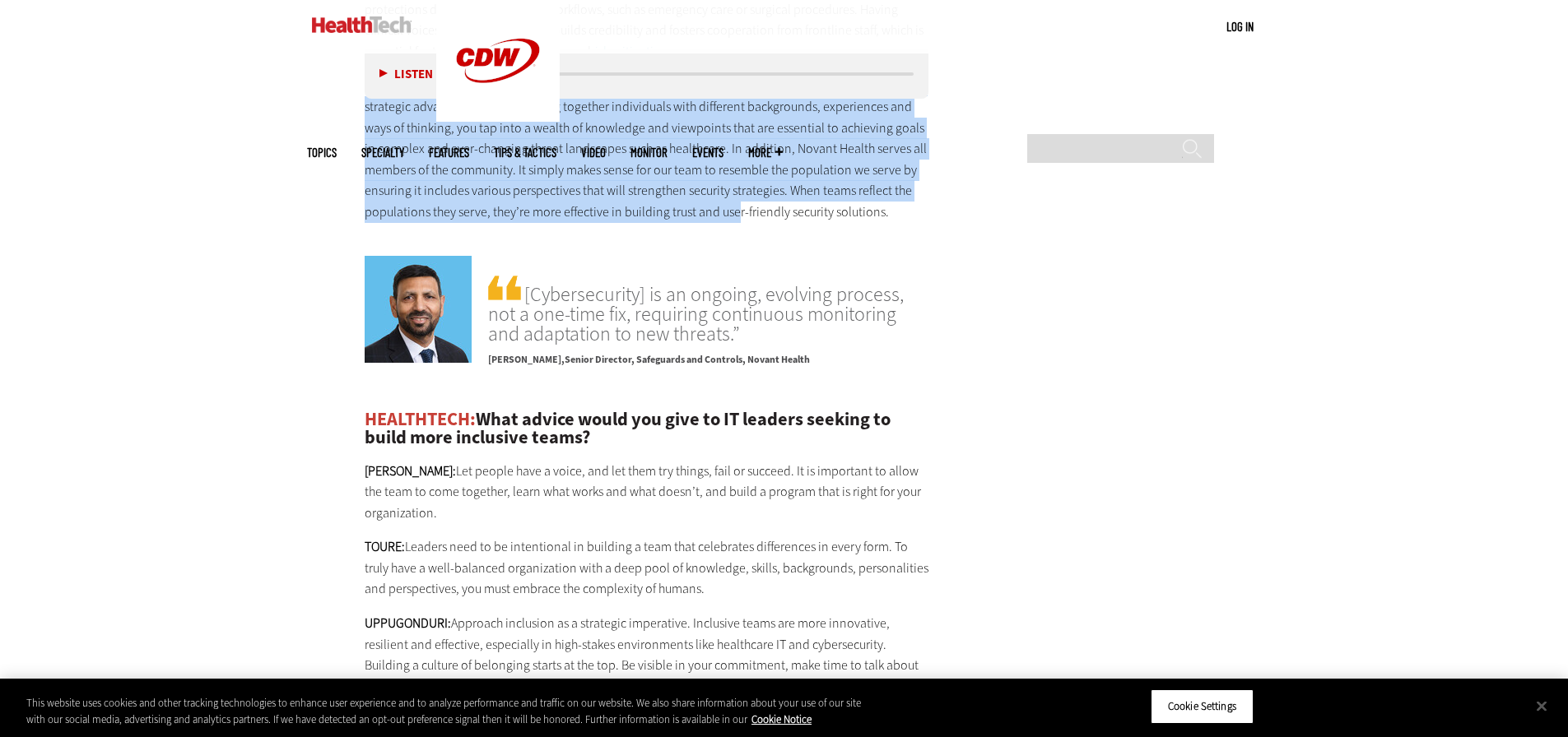
scroll to position [3374, 0]
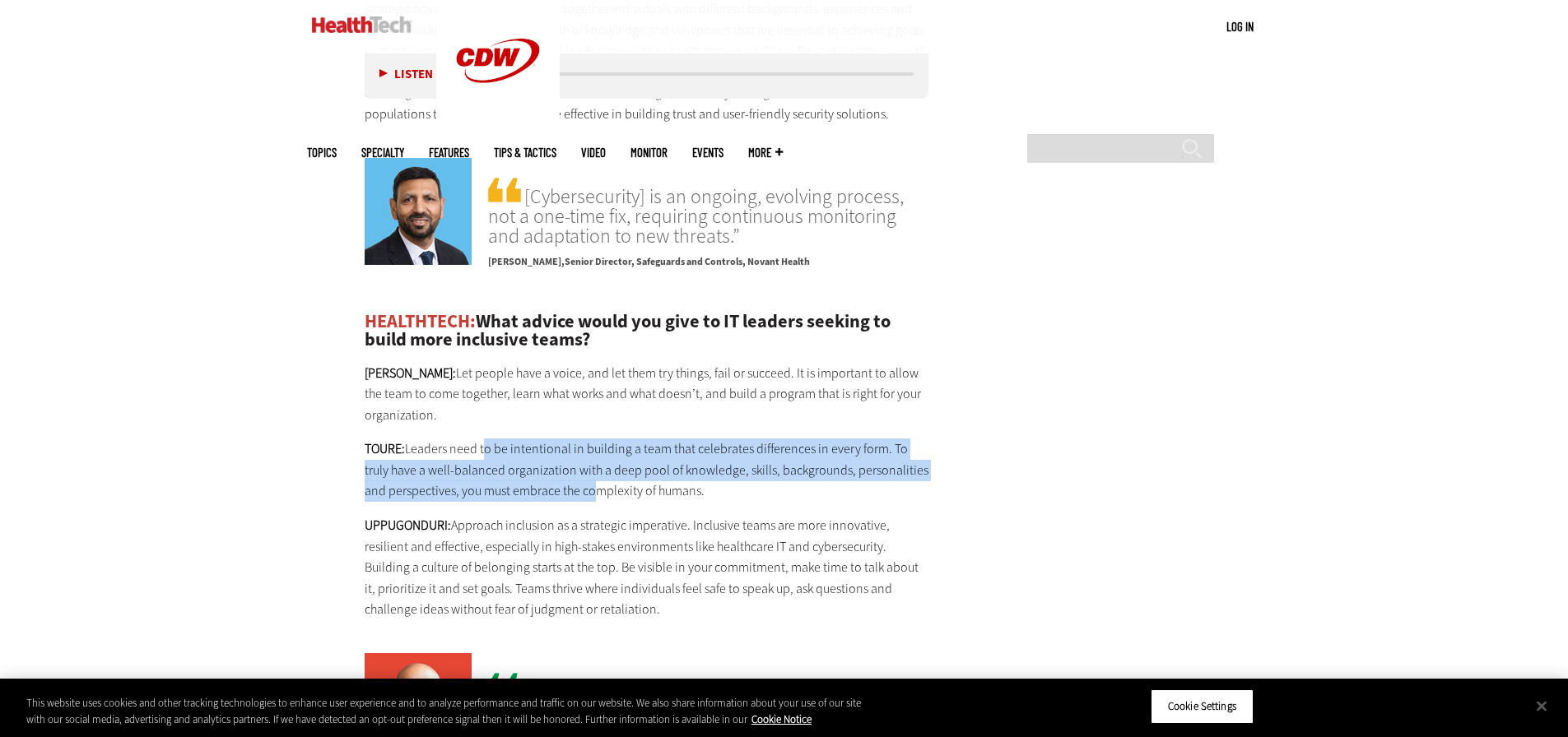
drag, startPoint x: 484, startPoint y: 369, endPoint x: 565, endPoint y: 404, distance: 88.2
click at [565, 439] on p "TOURE: Leaders need to be intentional in building a team that celebrates differ…" at bounding box center [646, 470] width 564 height 63
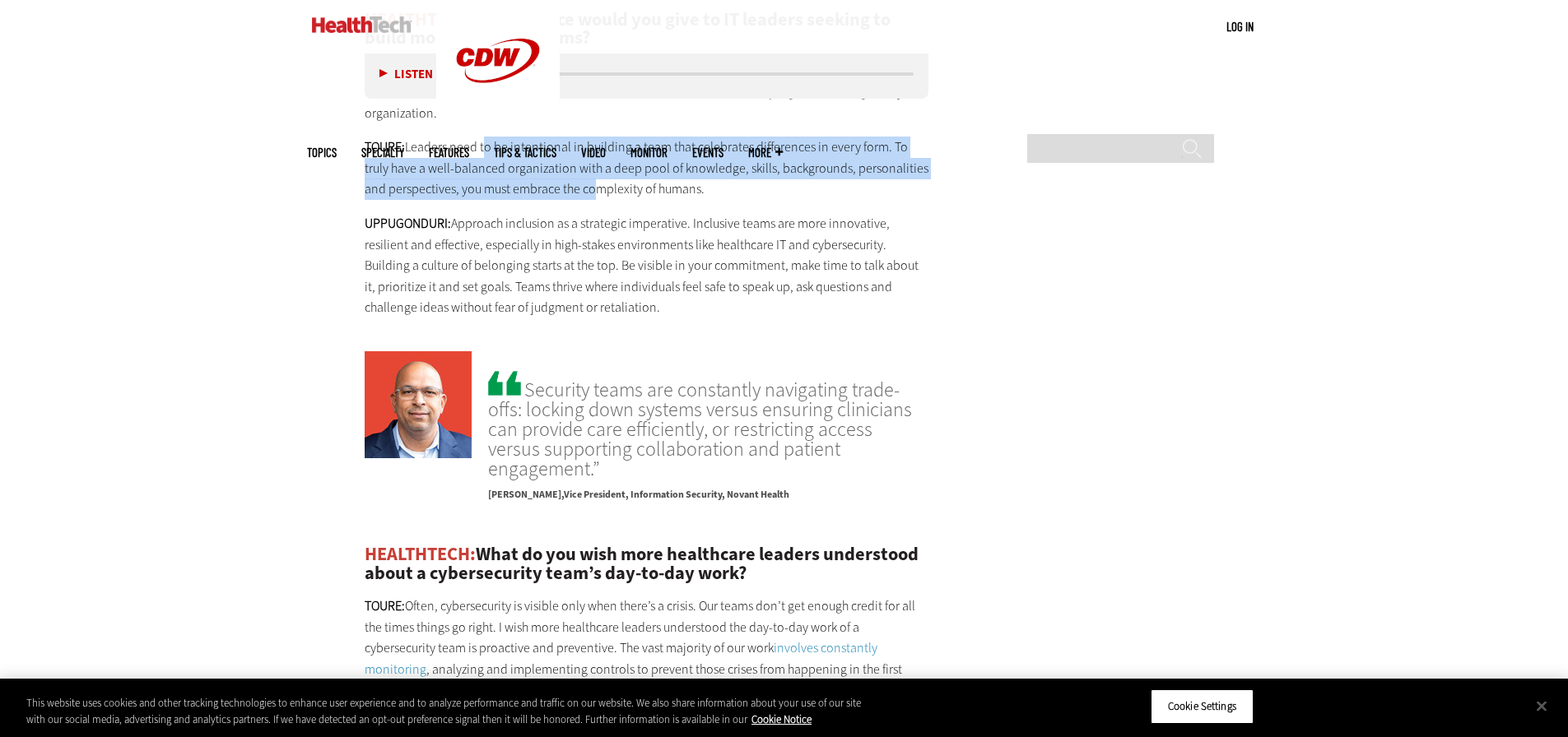
scroll to position [3785, 0]
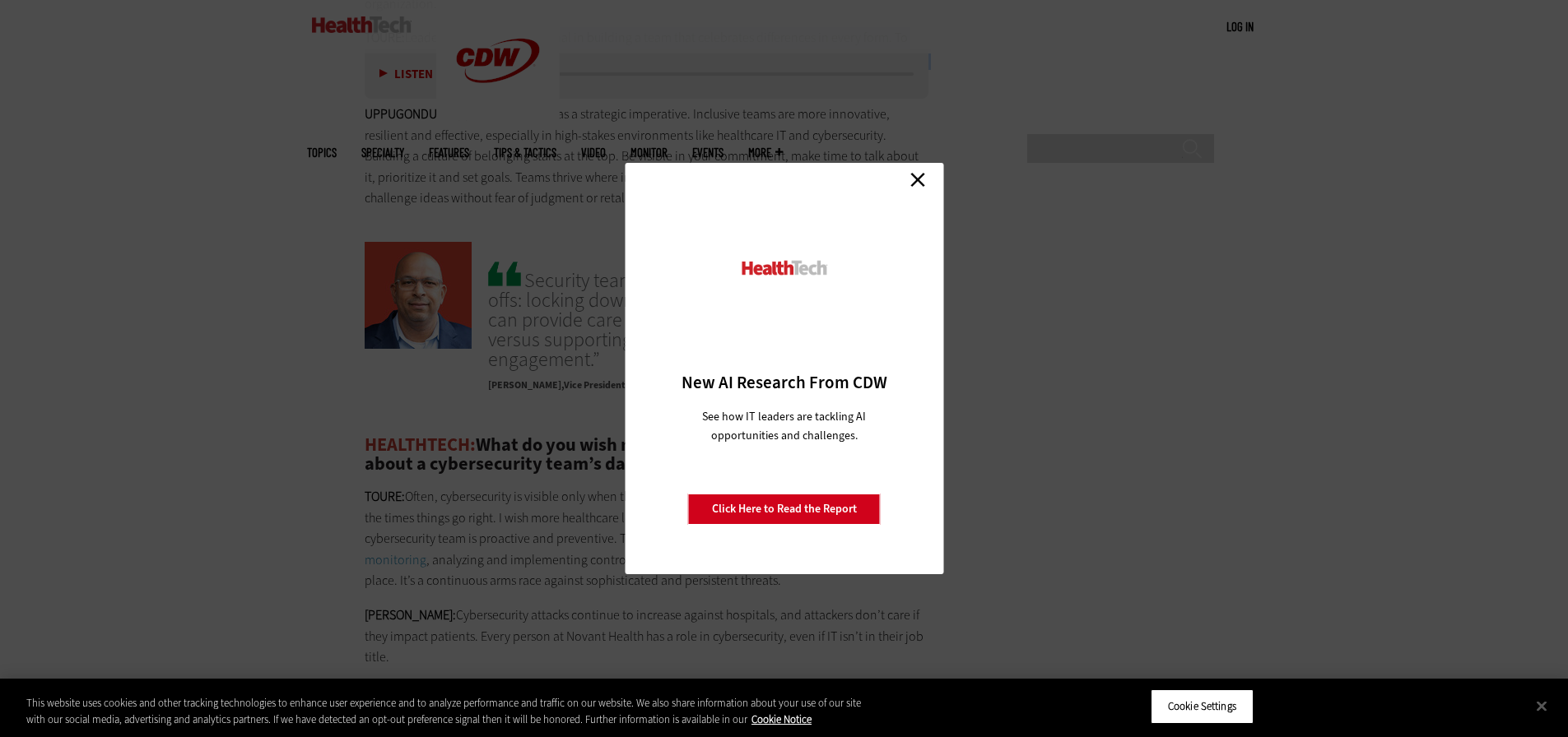
click at [920, 178] on link "Close" at bounding box center [918, 179] width 25 height 25
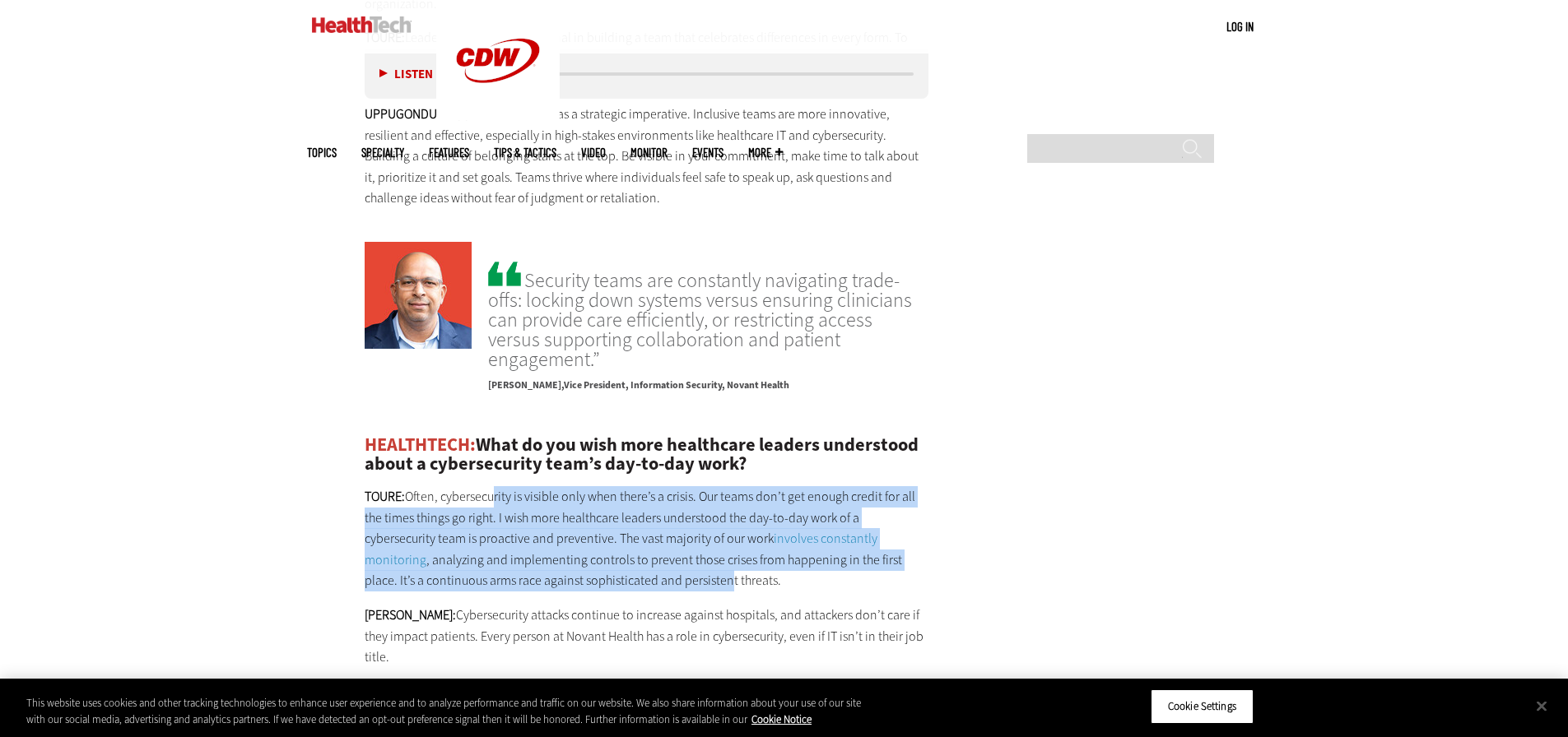
drag, startPoint x: 490, startPoint y: 393, endPoint x: 695, endPoint y: 469, distance: 218.6
click at [695, 486] on p "TOURE: Often, cybersecurity is visible only when there’s a crisis. Our teams do…" at bounding box center [646, 539] width 564 height 105
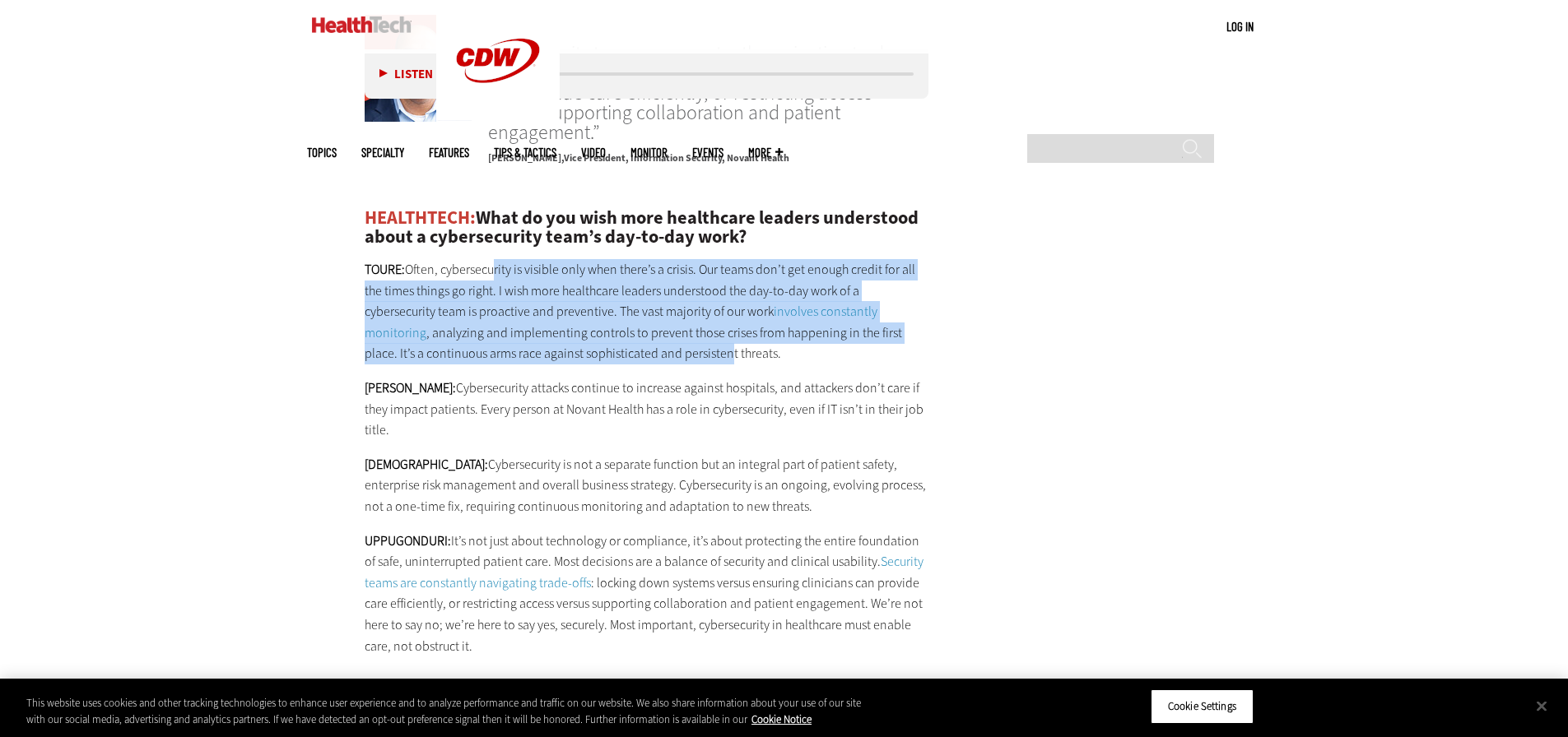
scroll to position [4032, 0]
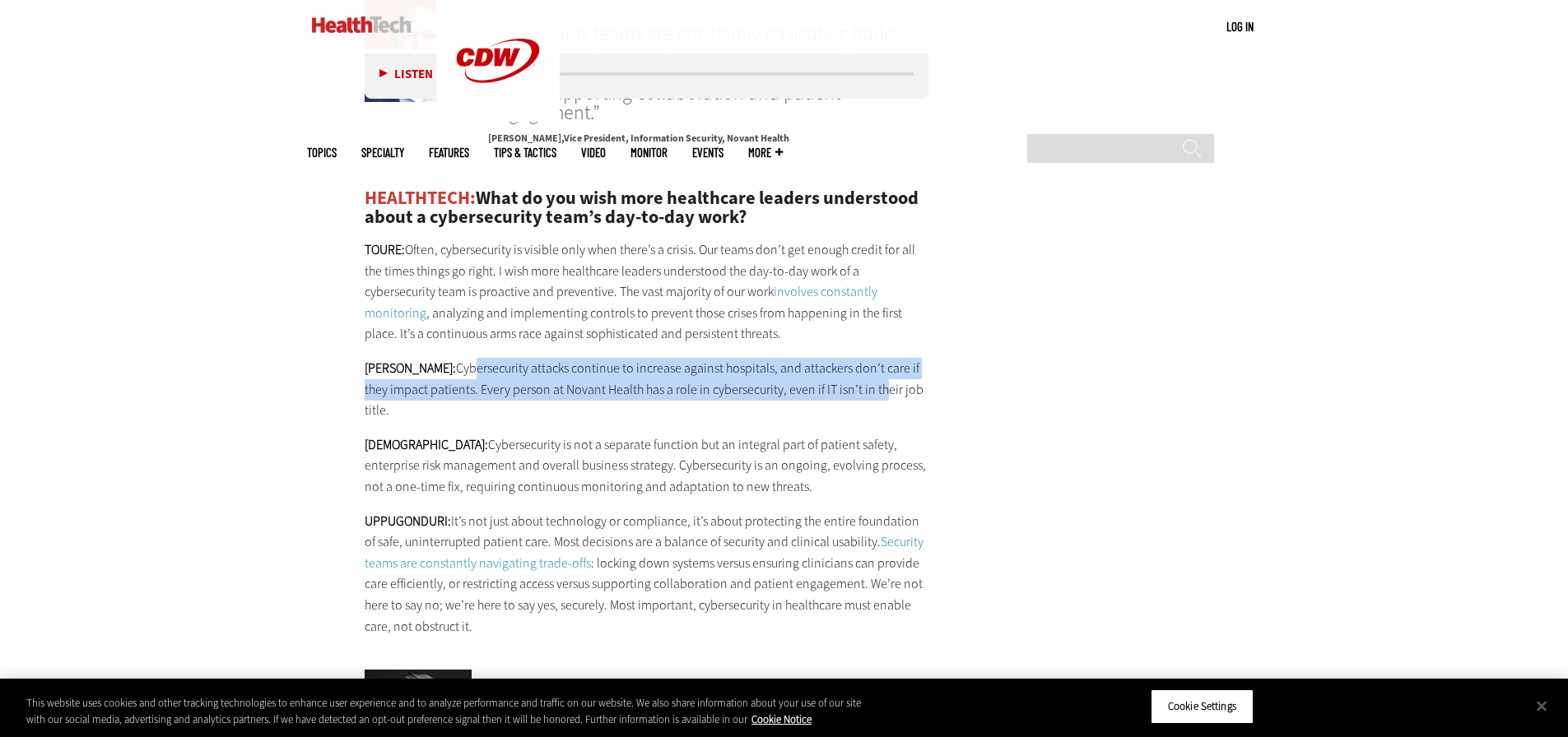
drag, startPoint x: 426, startPoint y: 262, endPoint x: 850, endPoint y: 280, distance: 424.4
click at [850, 358] on p "[PERSON_NAME]: Cybersecurity attacks continue to increase against hospitals, an…" at bounding box center [646, 390] width 564 height 63
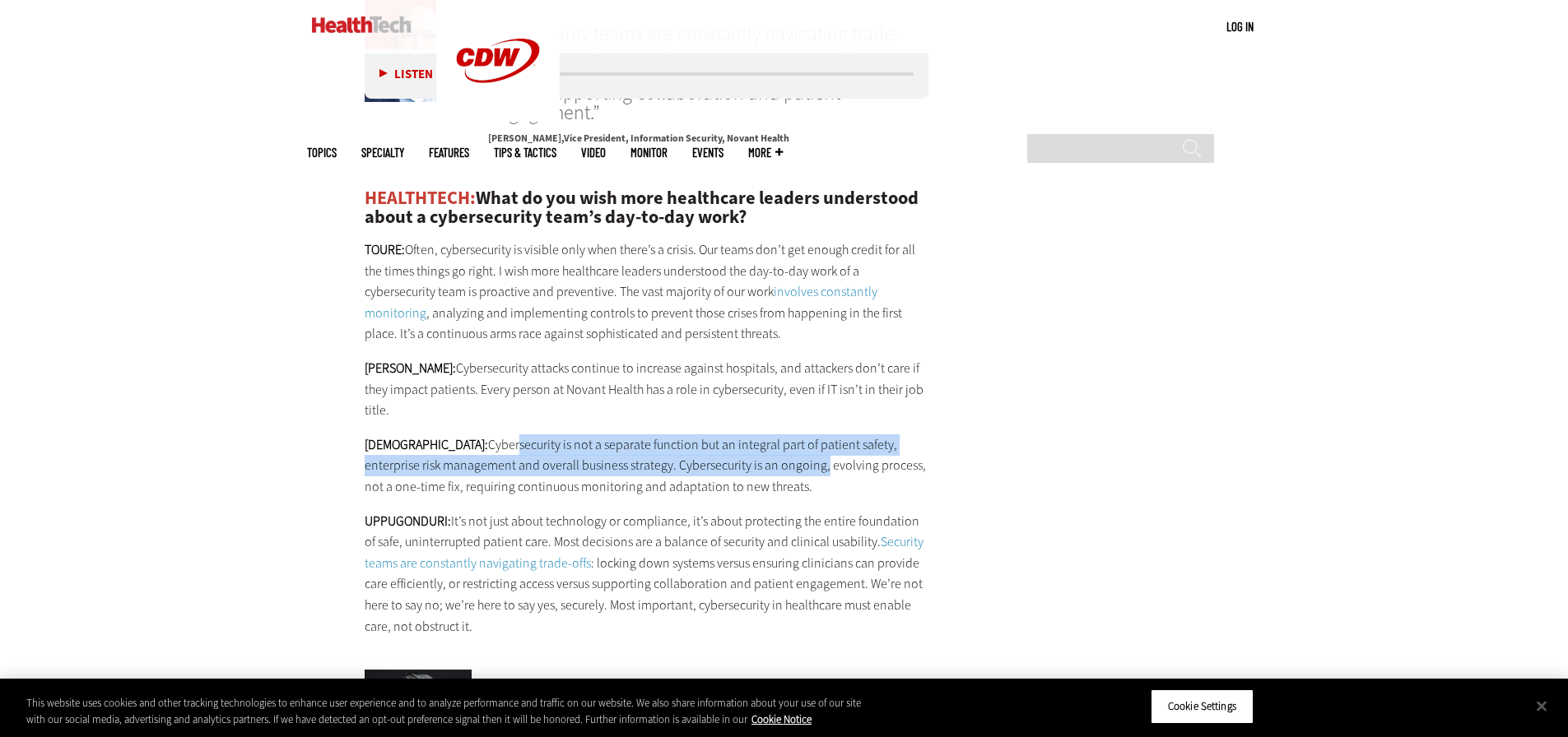
drag, startPoint x: 462, startPoint y: 318, endPoint x: 739, endPoint y: 340, distance: 277.9
click at [739, 434] on p "[PERSON_NAME]: Cybersecurity is not a separate function but an integral part of…" at bounding box center [646, 466] width 564 height 63
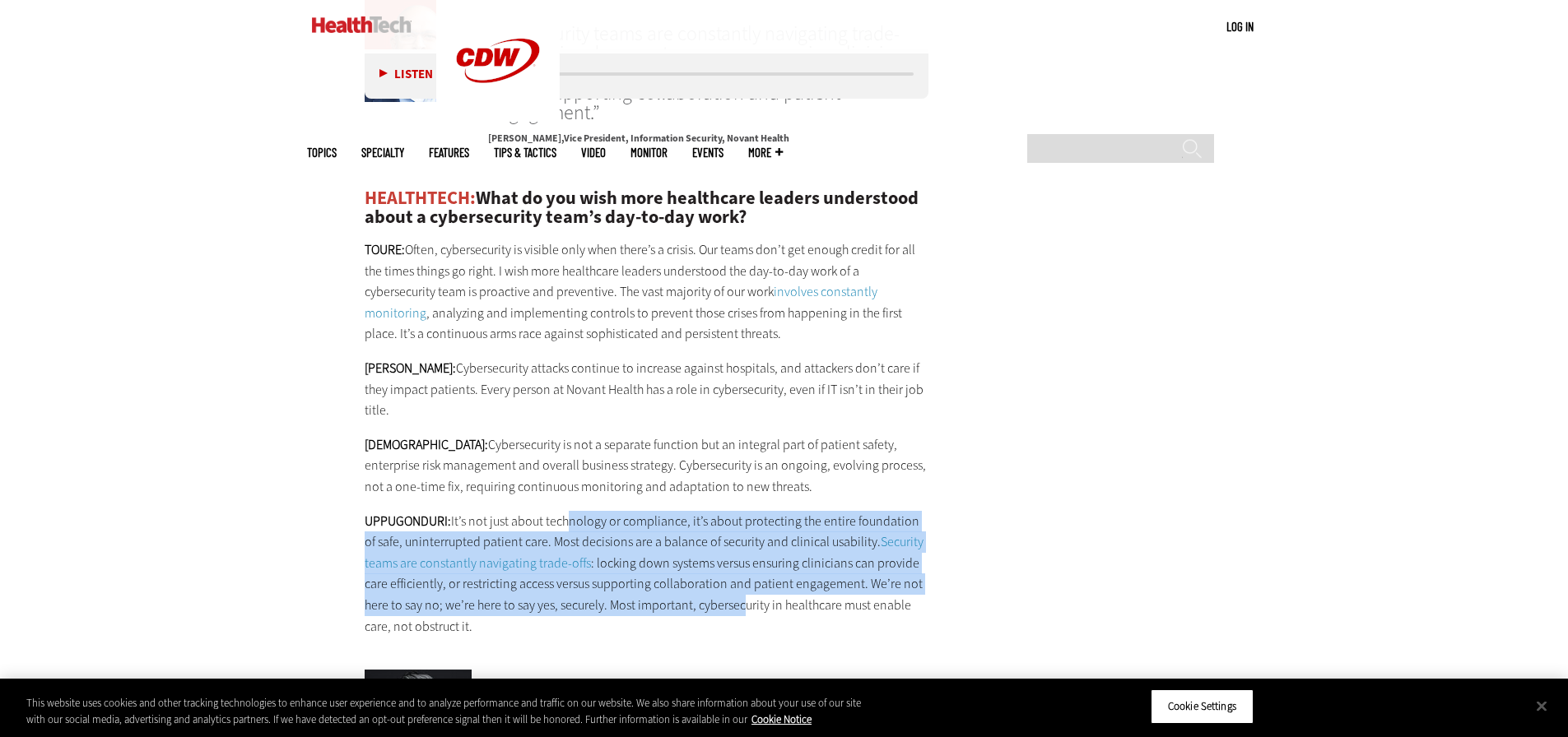
drag, startPoint x: 562, startPoint y: 397, endPoint x: 743, endPoint y: 471, distance: 195.5
click at [743, 511] on p "UPPUGONDURI: It’s not just about technology or compliance, it’s about protectin…" at bounding box center [646, 574] width 564 height 126
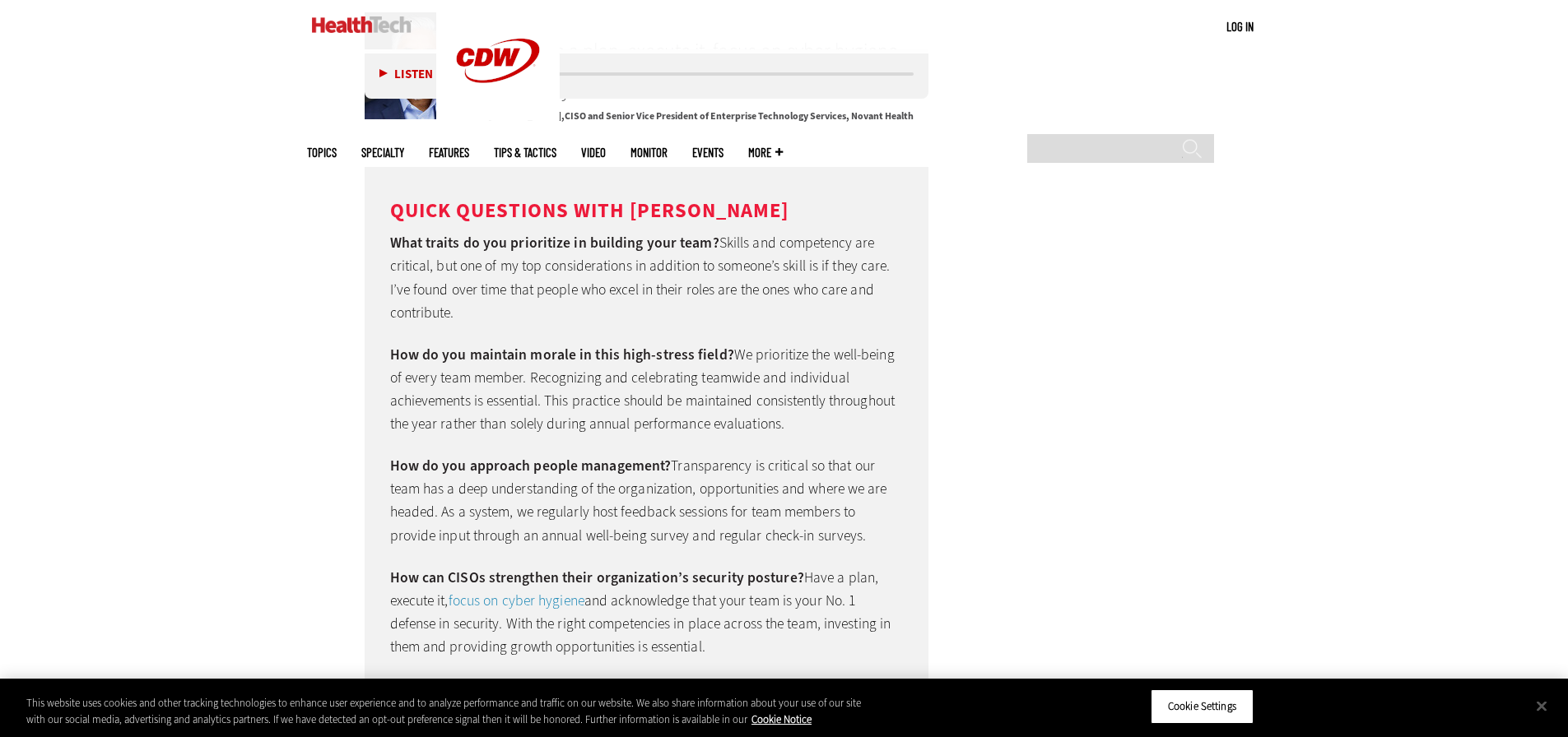
scroll to position [4690, 0]
